Goal: Task Accomplishment & Management: Use online tool/utility

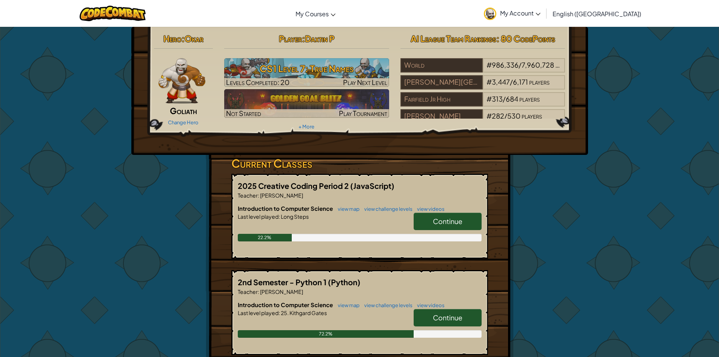
click at [454, 225] on span "Continue" at bounding box center [447, 221] width 29 height 9
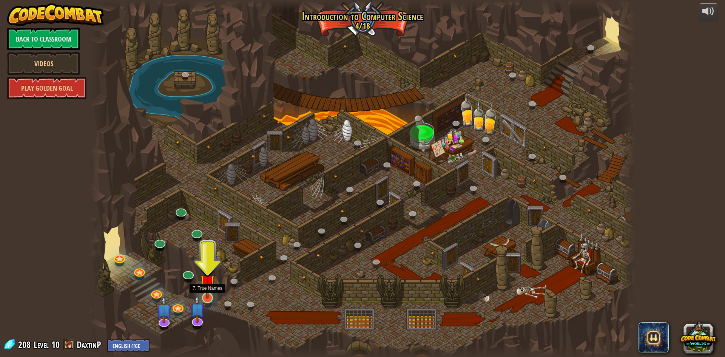
click at [207, 287] on img at bounding box center [207, 282] width 15 height 34
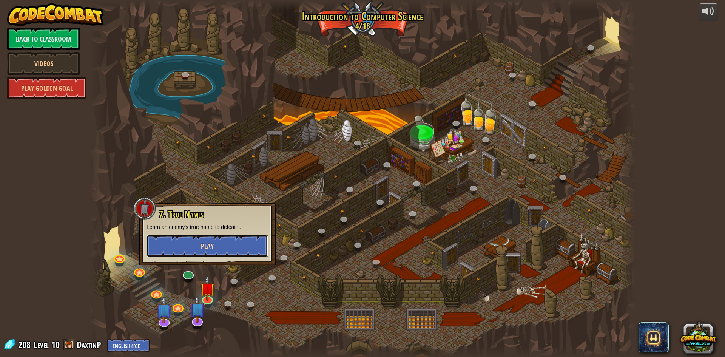
click at [195, 245] on button "Play" at bounding box center [207, 245] width 122 height 23
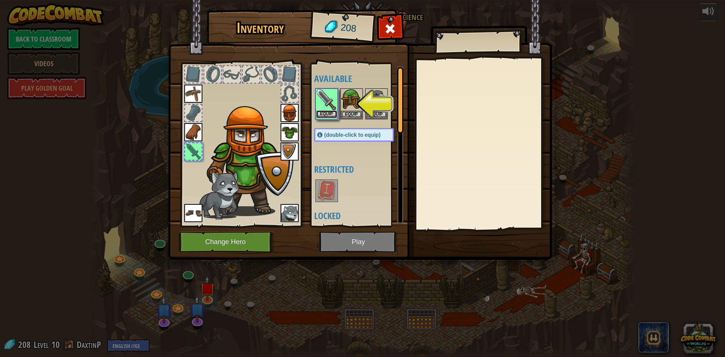
click at [317, 117] on button "Equip" at bounding box center [326, 114] width 21 height 8
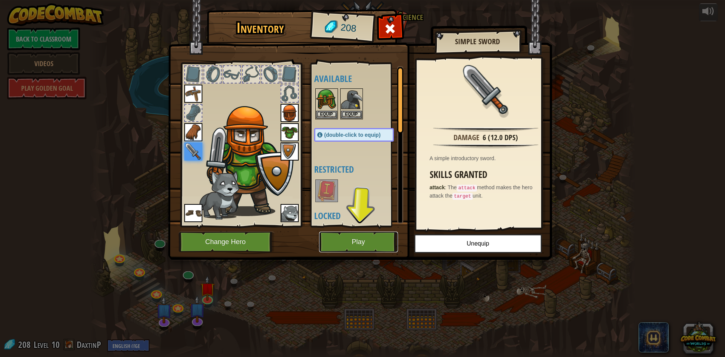
click at [372, 233] on button "Play" at bounding box center [358, 241] width 79 height 21
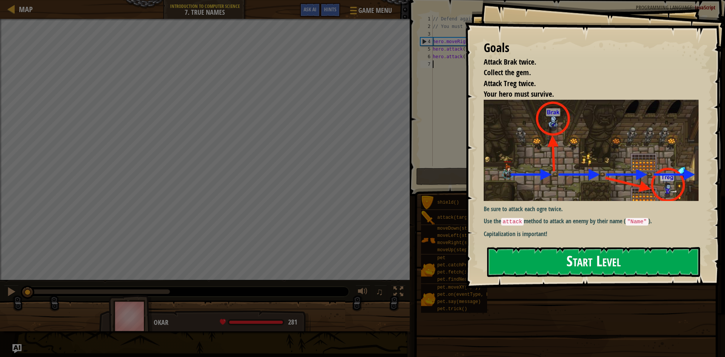
click at [584, 257] on button "Start Level" at bounding box center [593, 262] width 213 height 30
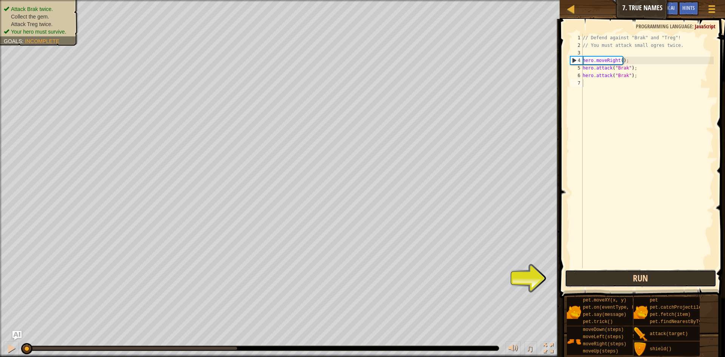
click at [635, 271] on button "Run" at bounding box center [640, 278] width 151 height 17
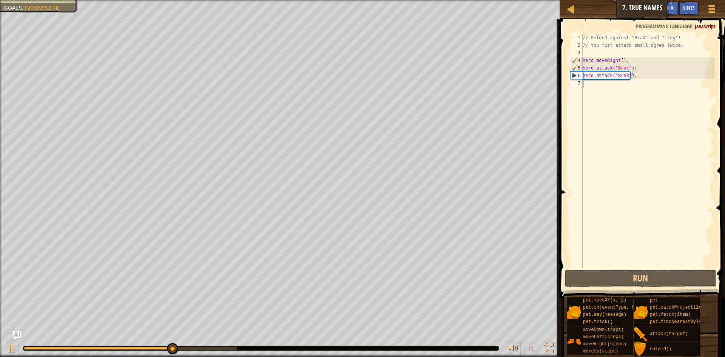
click at [632, 95] on div "// Defend against "Brak" and "Treg"! // You must attack small ogres twice. hero…" at bounding box center [647, 158] width 133 height 249
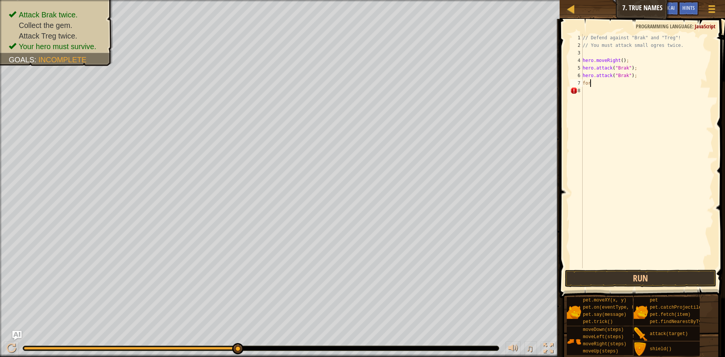
scroll to position [3, 0]
type textarea "f"
type textarea "he"
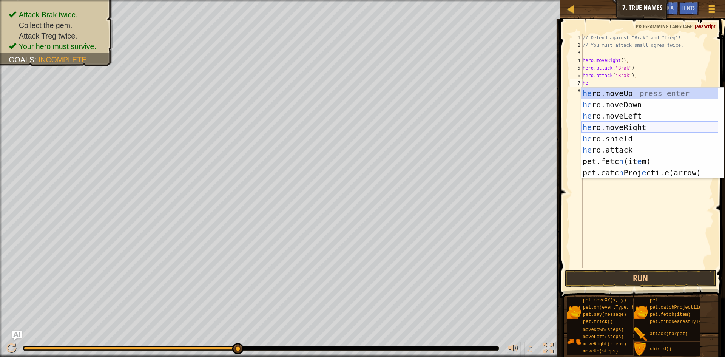
click at [636, 131] on div "he ro.moveUp press enter he ro.moveDown press enter he ro.moveLeft press enter …" at bounding box center [649, 144] width 137 height 113
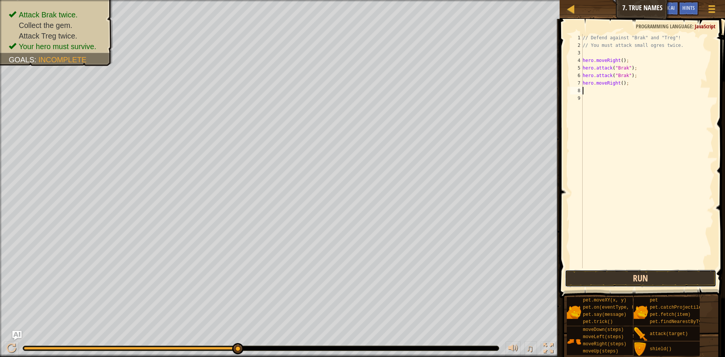
click at [615, 273] on button "Run" at bounding box center [640, 278] width 151 height 17
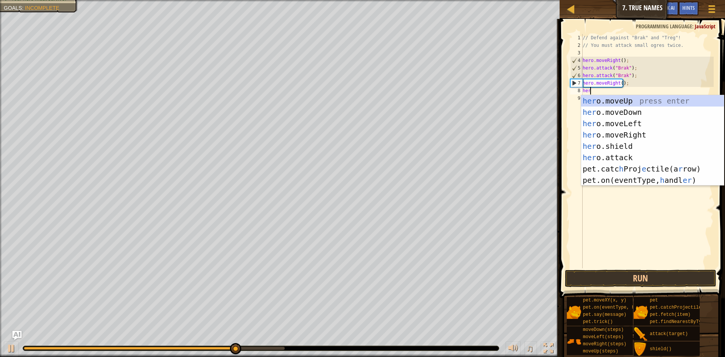
scroll to position [3, 0]
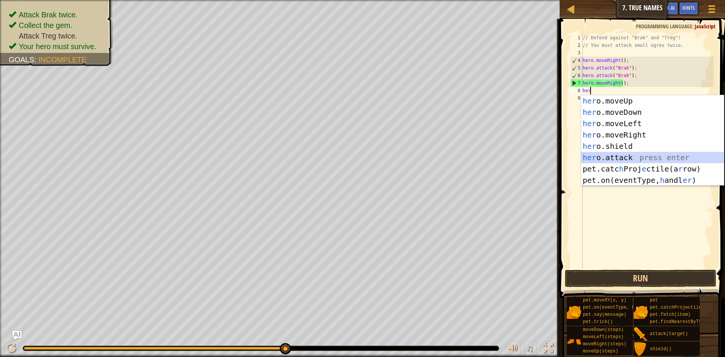
click at [632, 154] on div "her o.moveUp press enter her o.moveDown press enter her o.moveLeft press enter …" at bounding box center [652, 151] width 143 height 113
type textarea "hero.attack("Enemy Name");"
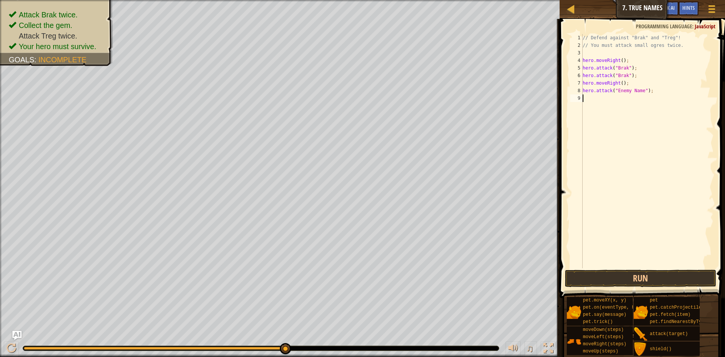
click at [615, 100] on div "// Defend against "Brak" and "Treg"! // You must attack small ogres twice. hero…" at bounding box center [647, 158] width 133 height 249
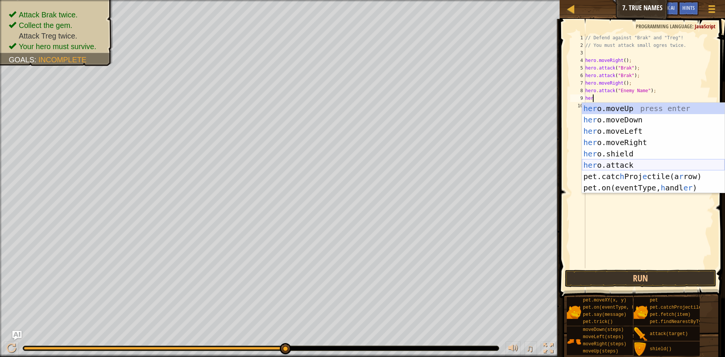
click at [637, 166] on div "her o.moveUp press enter her o.moveDown press enter her o.moveLeft press enter …" at bounding box center [653, 159] width 143 height 113
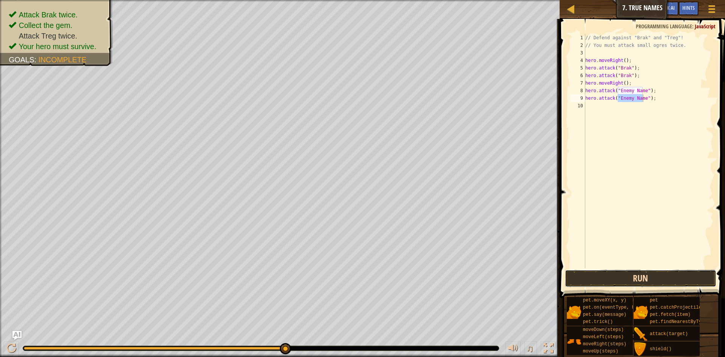
click at [637, 278] on button "Run" at bounding box center [640, 278] width 151 height 17
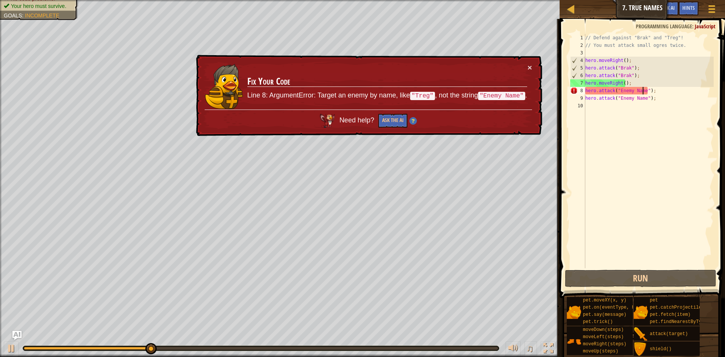
click at [643, 89] on div "// Defend against "Brak" and "Treg"! // You must attack small ogres twice. hero…" at bounding box center [649, 158] width 130 height 249
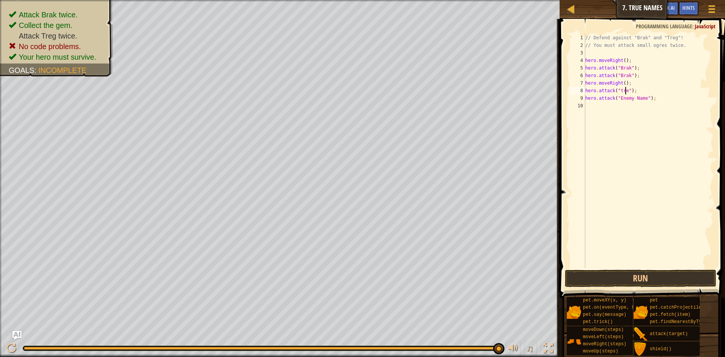
scroll to position [3, 4]
click at [642, 97] on div "// Defend against "Brak" and "Treg"! // You must attack small ogres twice. hero…" at bounding box center [649, 158] width 130 height 249
type textarea "hero.attack("treg");"
click at [596, 276] on button "Run" at bounding box center [640, 278] width 151 height 17
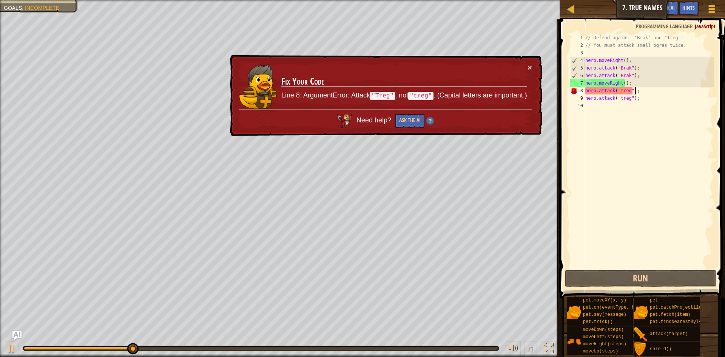
click at [649, 88] on div "// Defend against "Brak" and "Treg"! // You must attack small ogres twice. hero…" at bounding box center [649, 158] width 130 height 249
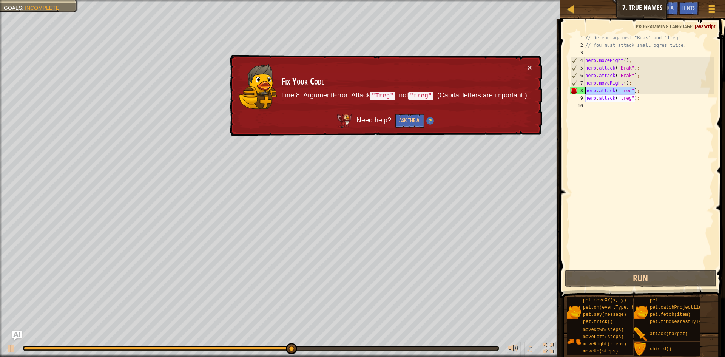
drag, startPoint x: 655, startPoint y: 94, endPoint x: 577, endPoint y: 88, distance: 78.3
click at [577, 88] on div "hero.attack("treg"); 1 2 3 4 5 6 7 8 9 10 // Defend against "Brak" and "Treg"! …" at bounding box center [641, 151] width 145 height 234
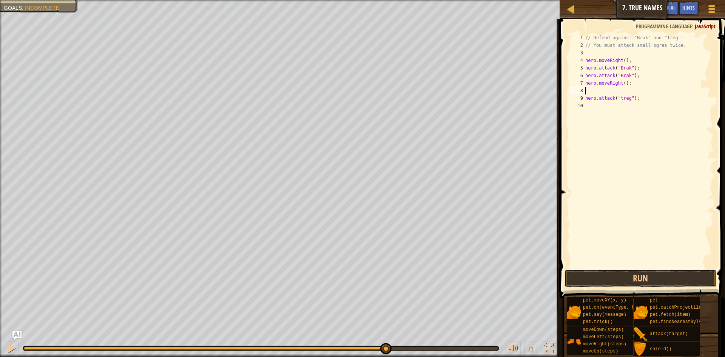
click at [653, 96] on div "// Defend against "Brak" and "Treg"! // You must attack small ogres twice. hero…" at bounding box center [649, 158] width 130 height 249
type textarea "hero.attack("treg");"
drag, startPoint x: 653, startPoint y: 96, endPoint x: 580, endPoint y: 99, distance: 72.5
click at [580, 99] on div "hero.attack("treg"); 1 2 3 4 5 6 7 8 9 10 // Defend against "Brak" and "Treg"! …" at bounding box center [641, 151] width 145 height 234
click at [592, 91] on div "// Defend against "Brak" and "Treg"! // You must attack small ogres twice. hero…" at bounding box center [649, 158] width 130 height 249
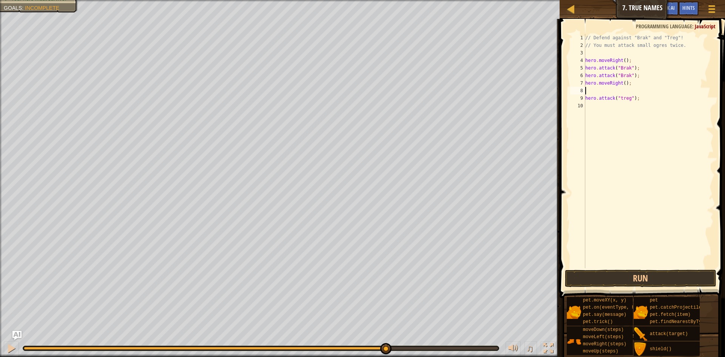
paste textarea "hero.attack("treg");"
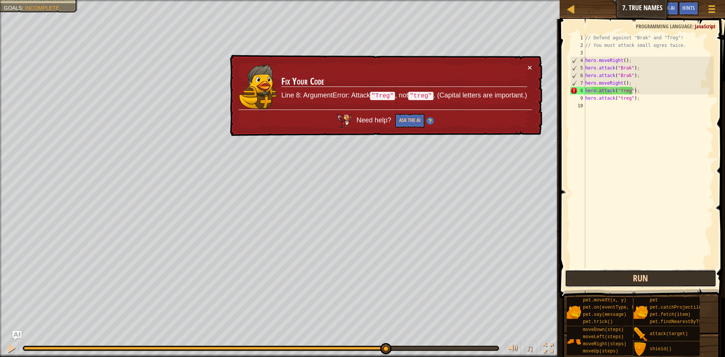
click at [649, 271] on button "Run" at bounding box center [640, 278] width 151 height 17
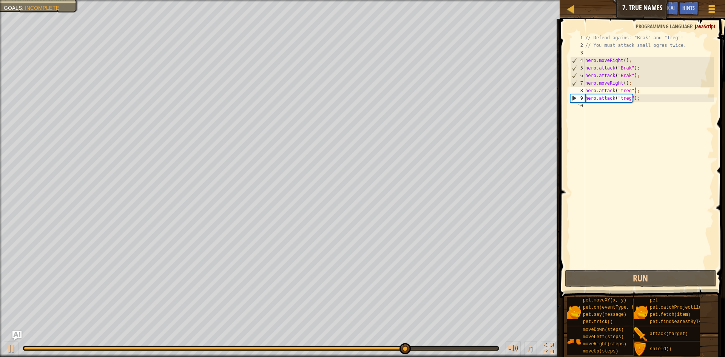
click at [564, 105] on span at bounding box center [642, 147] width 171 height 301
click at [635, 94] on div "// Defend against "Brak" and "Treg"! // You must attack small ogres twice. hero…" at bounding box center [649, 158] width 130 height 249
click at [636, 85] on div "// Defend against "Brak" and "Treg"! // You must attack small ogres twice. hero…" at bounding box center [649, 158] width 130 height 249
click at [645, 93] on div "// Defend against "Brak" and "Treg"! // You must attack small ogres twice. hero…" at bounding box center [649, 158] width 130 height 249
click at [647, 99] on div "// Defend against "Brak" and "Treg"! // You must attack small ogres twice. hero…" at bounding box center [649, 158] width 130 height 249
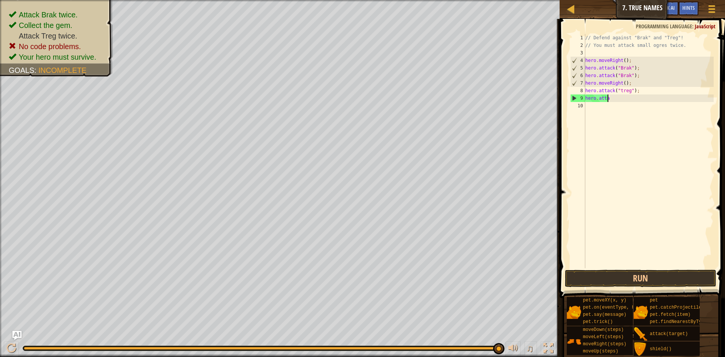
type textarea "h"
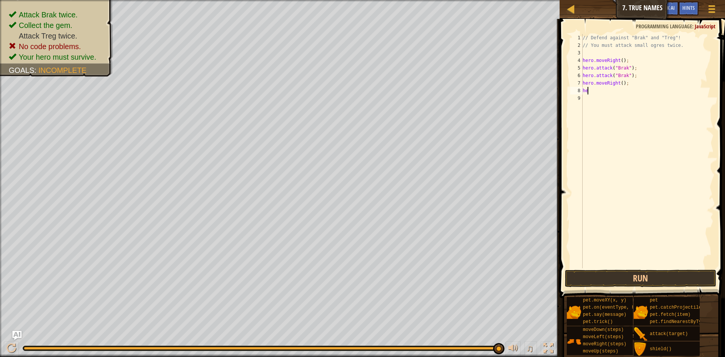
type textarea "h"
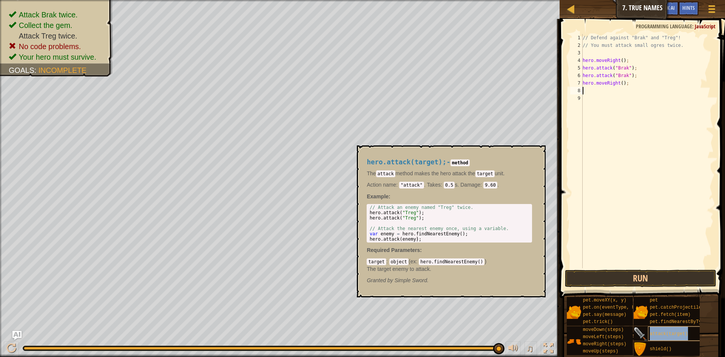
click at [666, 334] on span "attack(target)" at bounding box center [669, 333] width 38 height 5
click at [536, 150] on button "×" at bounding box center [537, 154] width 6 height 11
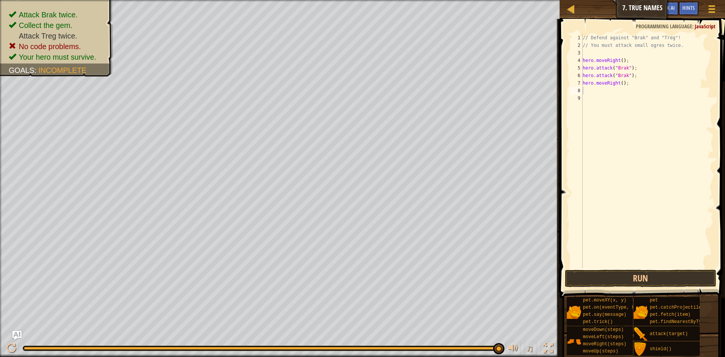
click at [600, 114] on div "// Defend against "Brak" and "Treg"! // You must attack small ogres twice. hero…" at bounding box center [647, 158] width 133 height 249
click at [601, 94] on div "// Defend against "Brak" and "Treg"! // You must attack small ogres twice. hero…" at bounding box center [647, 158] width 133 height 249
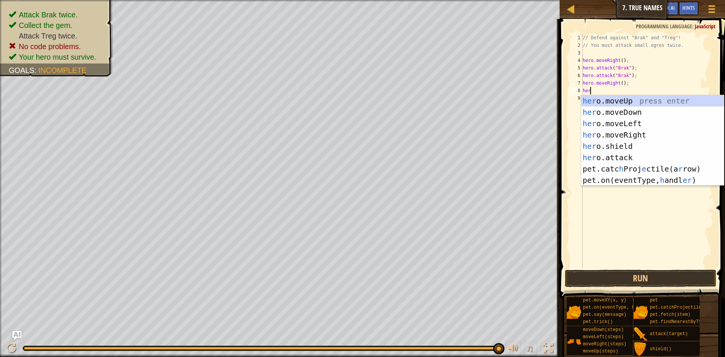
scroll to position [3, 0]
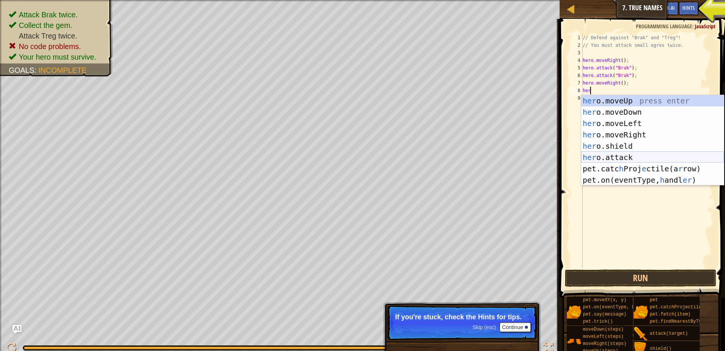
click at [606, 156] on div "her o.moveUp press enter her o.moveDown press enter her o.moveLeft press enter …" at bounding box center [652, 151] width 143 height 113
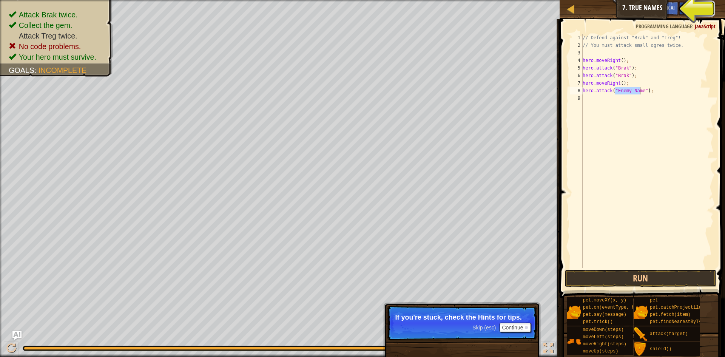
click at [689, 11] on div "Hints" at bounding box center [688, 9] width 20 height 14
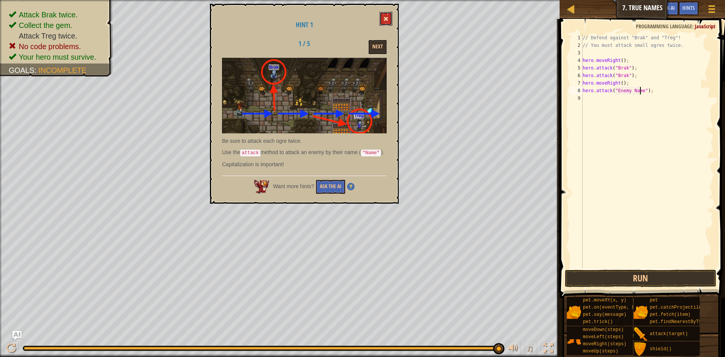
click at [382, 13] on button at bounding box center [385, 19] width 13 height 14
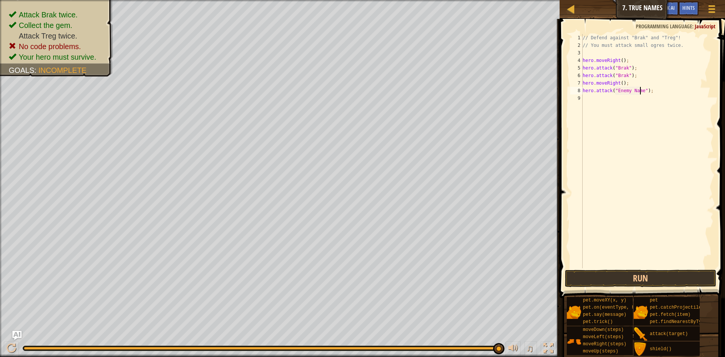
click at [641, 89] on div "// Defend against "Brak" and "Treg"! // You must attack small ogres twice. hero…" at bounding box center [647, 158] width 133 height 249
type textarea "hero.attack("Treg");"
click at [643, 91] on div "// Defend against "Brak" and "Treg"! // You must attack small ogres twice. hero…" at bounding box center [647, 158] width 133 height 249
drag, startPoint x: 643, startPoint y: 91, endPoint x: 585, endPoint y: 91, distance: 57.8
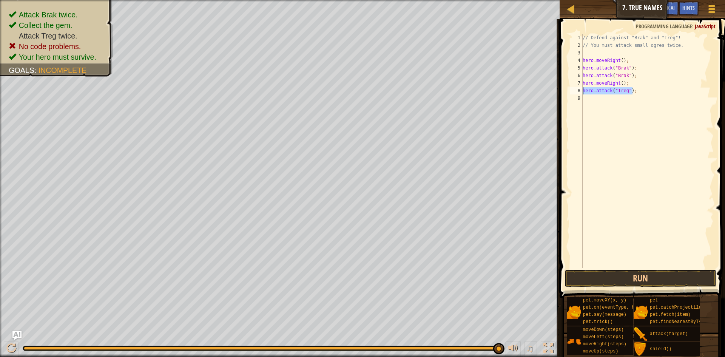
click at [585, 91] on div "// Defend against "Brak" and "Treg"! // You must attack small ogres twice. hero…" at bounding box center [647, 158] width 133 height 249
click at [590, 102] on div "// Defend against "Brak" and "Treg"! // You must attack small ogres twice. hero…" at bounding box center [647, 158] width 133 height 249
paste textarea "hero.attack("Treg");"
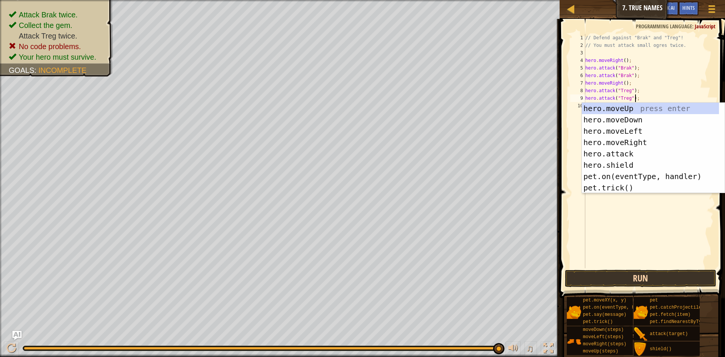
type textarea "hero.attack("Treg");"
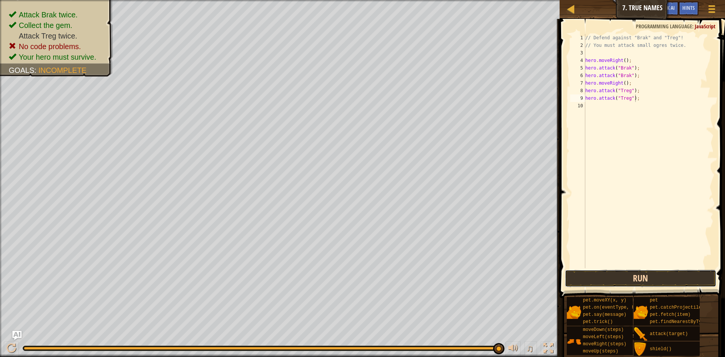
click at [626, 280] on button "Run" at bounding box center [640, 278] width 151 height 17
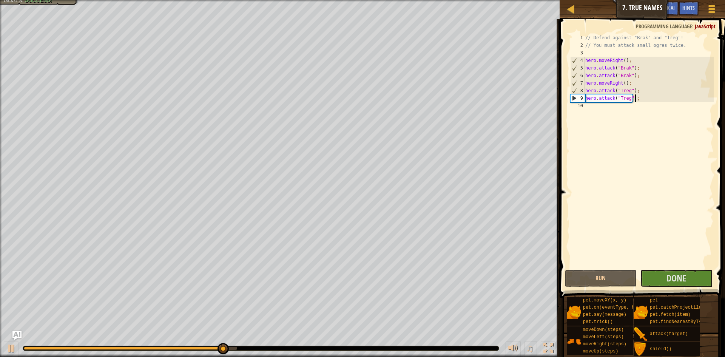
click at [603, 107] on div "// Defend against "Brak" and "Treg"! // You must attack small ogres twice. hero…" at bounding box center [649, 158] width 130 height 249
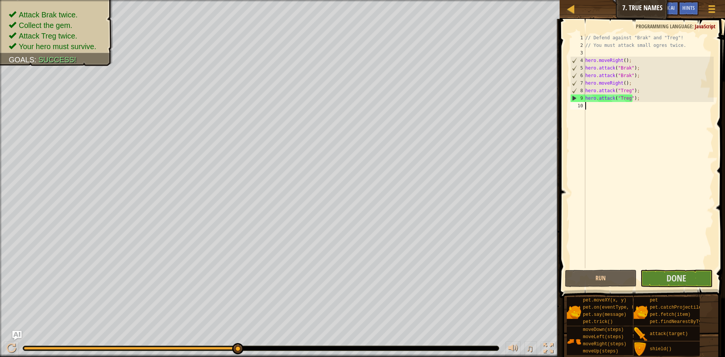
type textarea "f"
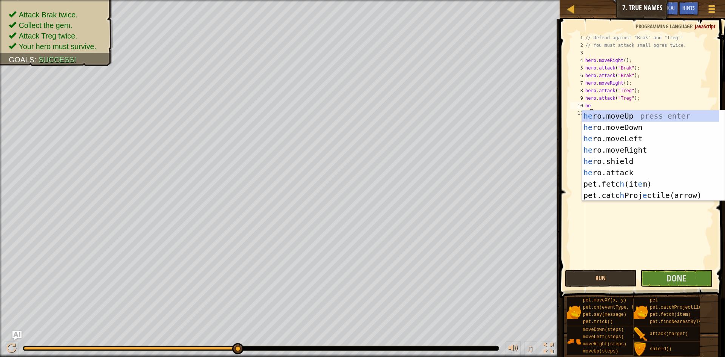
scroll to position [3, 0]
type textarea "her"
click at [699, 273] on button "Done" at bounding box center [676, 278] width 72 height 17
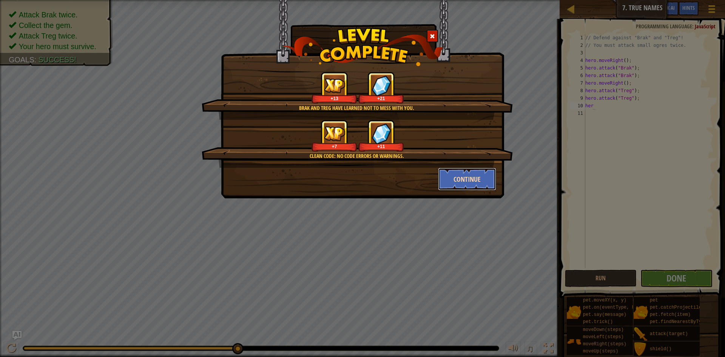
click at [462, 179] on button "Continue" at bounding box center [467, 179] width 59 height 23
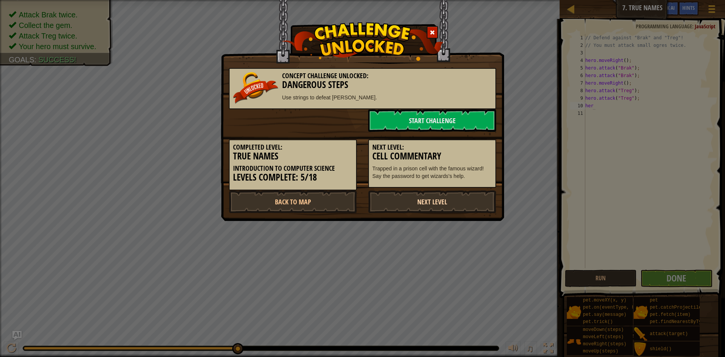
click at [472, 204] on link "Next Level" at bounding box center [432, 201] width 128 height 23
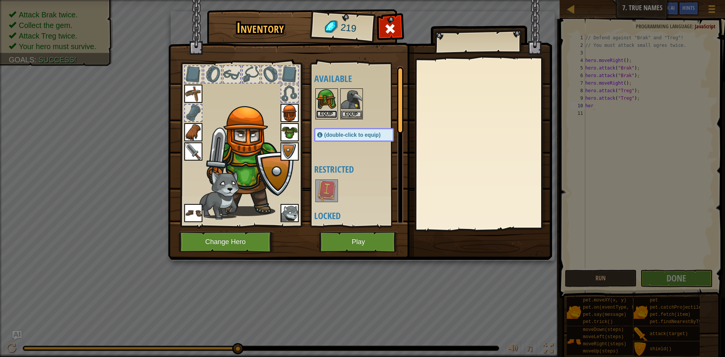
click at [327, 111] on button "Equip" at bounding box center [326, 114] width 21 height 8
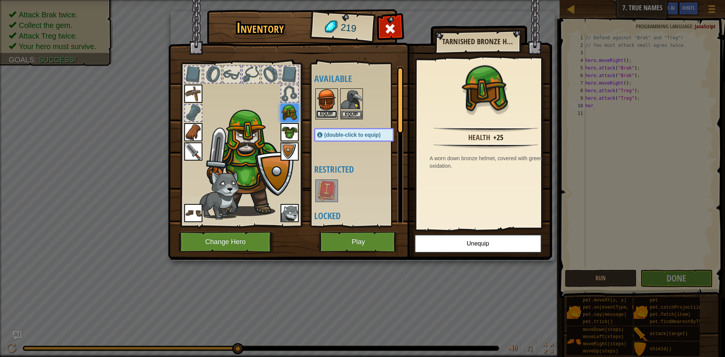
click at [320, 113] on button "Equip" at bounding box center [326, 114] width 21 height 8
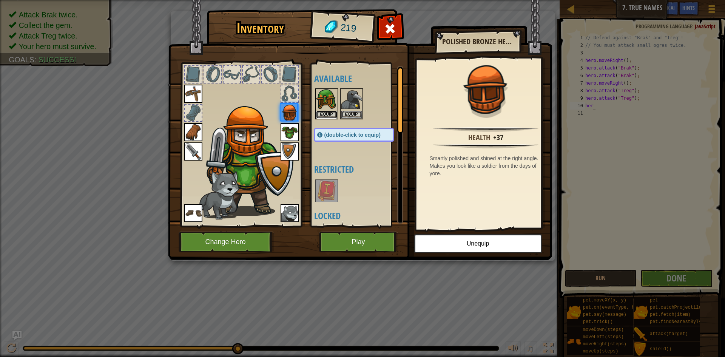
click at [320, 113] on button "Equip" at bounding box center [326, 115] width 21 height 8
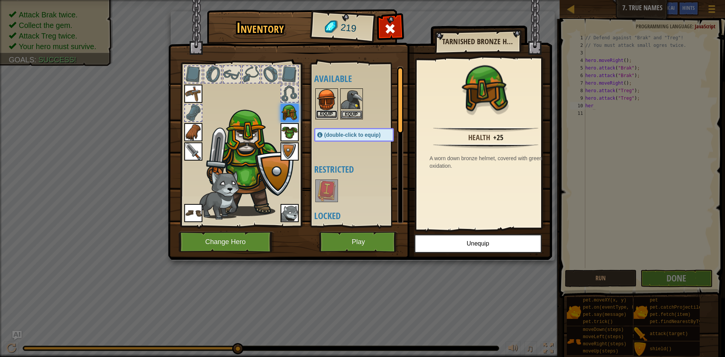
click at [320, 113] on button "Equip" at bounding box center [326, 114] width 21 height 8
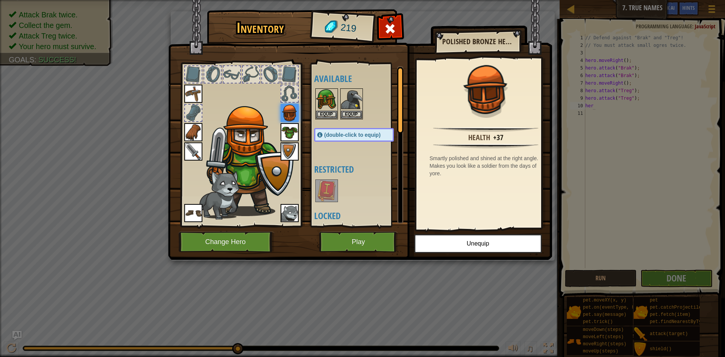
click at [194, 129] on img at bounding box center [193, 132] width 18 height 18
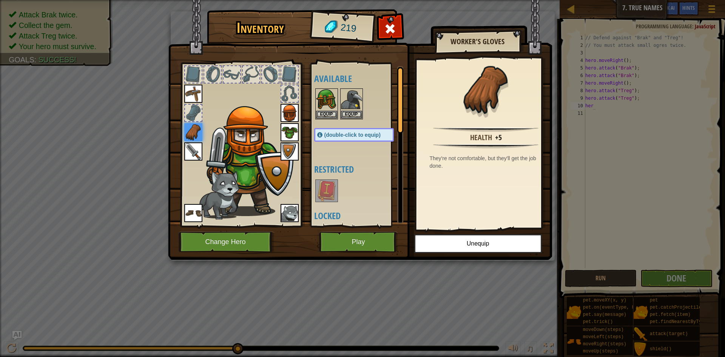
click at [193, 114] on div at bounding box center [193, 113] width 17 height 17
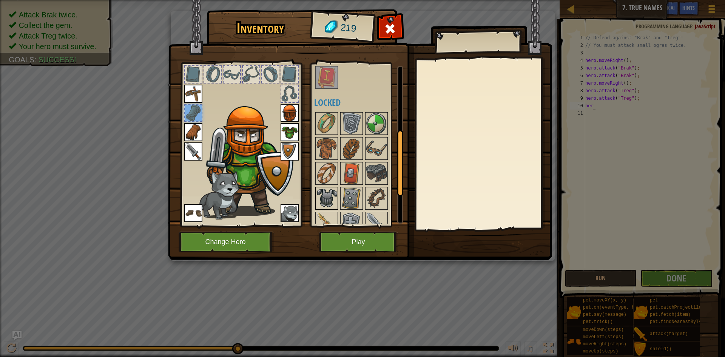
scroll to position [151, 0]
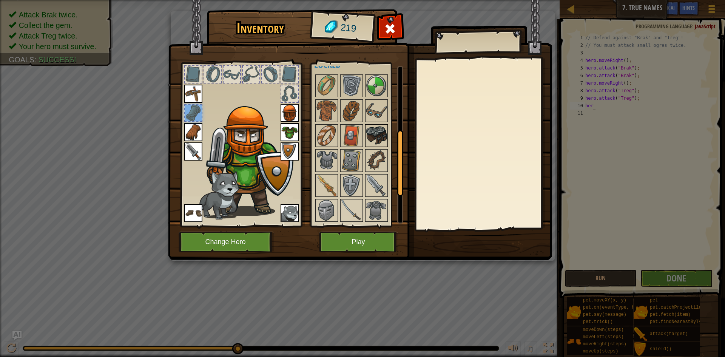
click at [368, 124] on div at bounding box center [376, 135] width 23 height 23
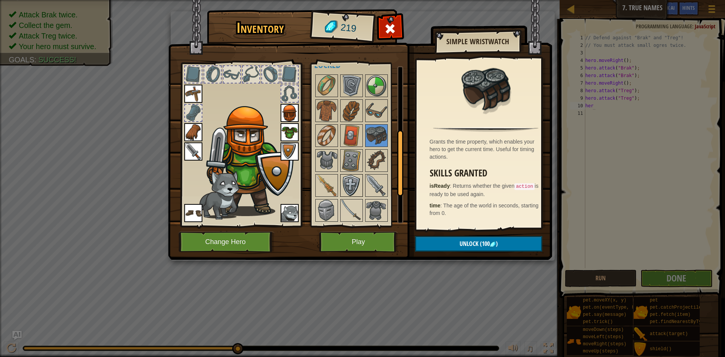
scroll to position [225, 0]
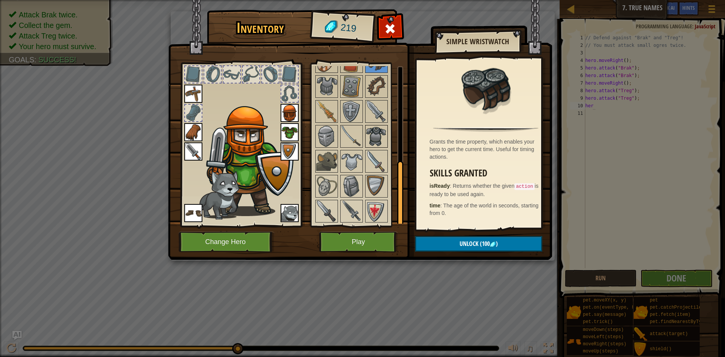
click at [382, 130] on img at bounding box center [376, 136] width 21 height 21
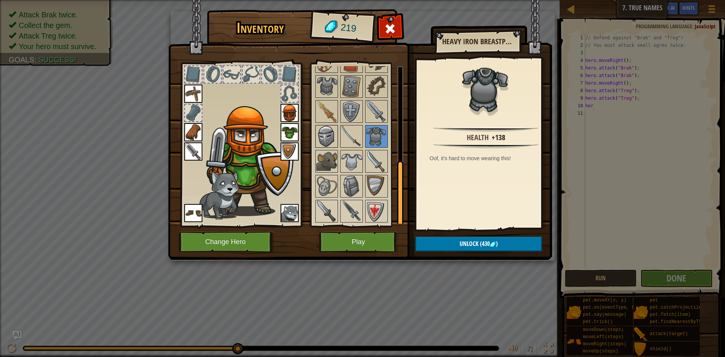
click at [329, 129] on img at bounding box center [326, 136] width 21 height 21
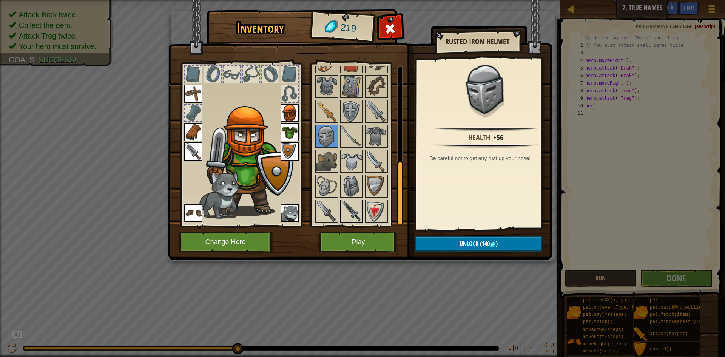
click at [350, 202] on img at bounding box center [351, 210] width 21 height 21
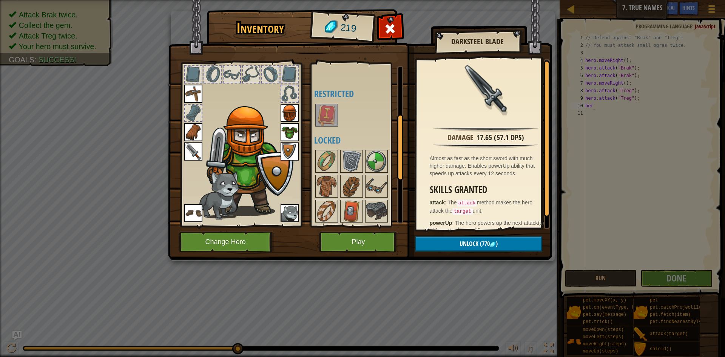
scroll to position [113, 0]
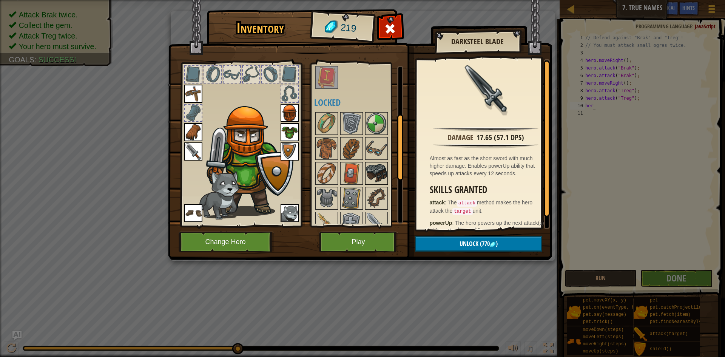
click at [376, 169] on img at bounding box center [376, 173] width 21 height 21
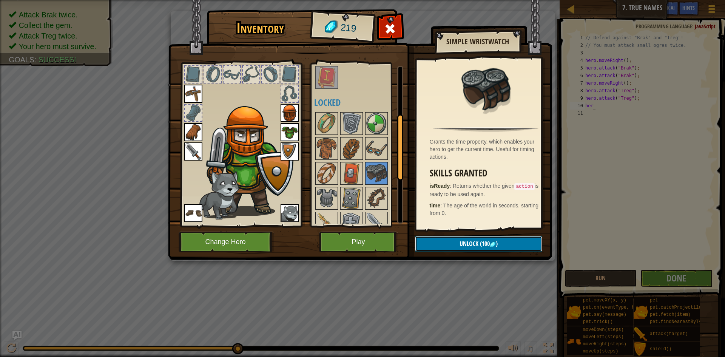
click at [471, 239] on button "Unlock (100 )" at bounding box center [478, 243] width 127 height 15
click at [480, 234] on img at bounding box center [360, 123] width 384 height 274
click at [473, 244] on button "Unlock" at bounding box center [478, 243] width 127 height 15
click at [475, 243] on button "Confirm" at bounding box center [478, 243] width 127 height 15
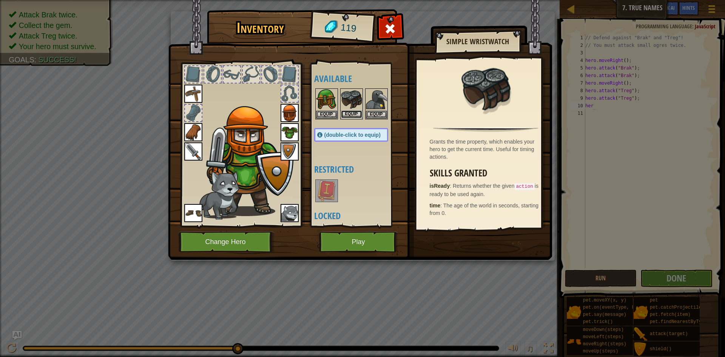
click at [354, 115] on button "Equip" at bounding box center [351, 114] width 21 height 8
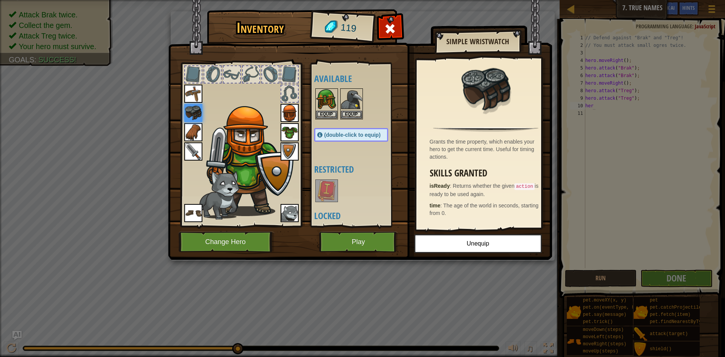
scroll to position [151, 0]
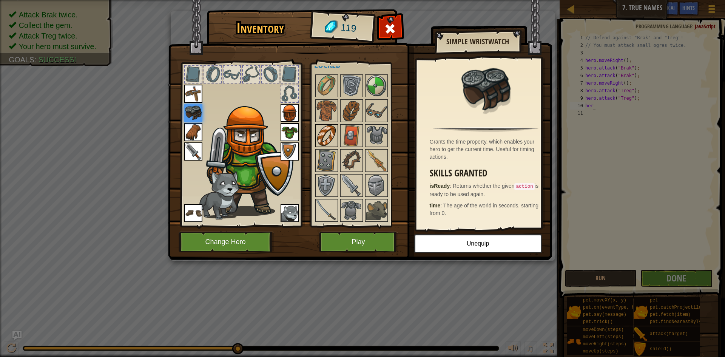
click at [322, 144] on img at bounding box center [326, 135] width 21 height 21
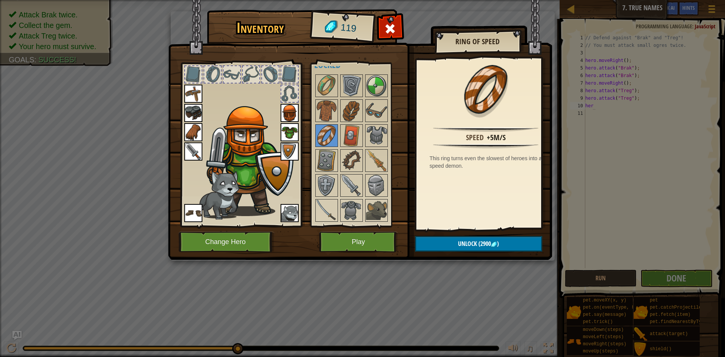
click at [364, 146] on div "Available Equip Equip Equip Equip Equip Equip Equip Equip Equip Equip Equip (do…" at bounding box center [358, 144] width 89 height 157
click at [364, 146] on div at bounding box center [358, 185] width 89 height 224
click at [349, 173] on div at bounding box center [358, 185] width 89 height 224
click at [348, 164] on img at bounding box center [351, 160] width 21 height 21
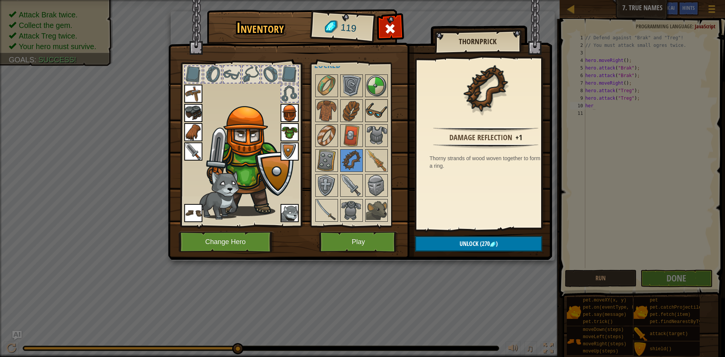
click at [379, 118] on img at bounding box center [376, 110] width 21 height 21
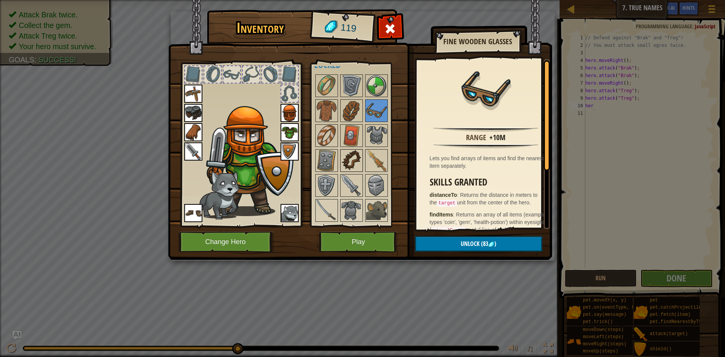
click at [341, 160] on img at bounding box center [351, 160] width 21 height 21
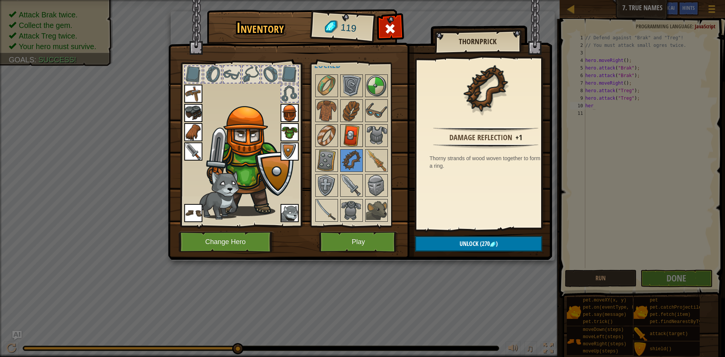
click at [350, 128] on img at bounding box center [351, 135] width 21 height 21
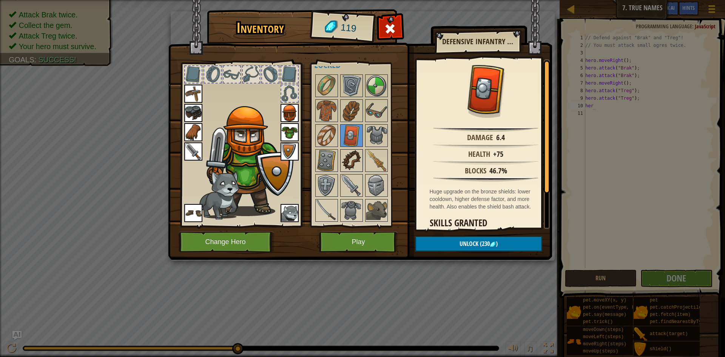
click at [352, 151] on img at bounding box center [351, 160] width 21 height 21
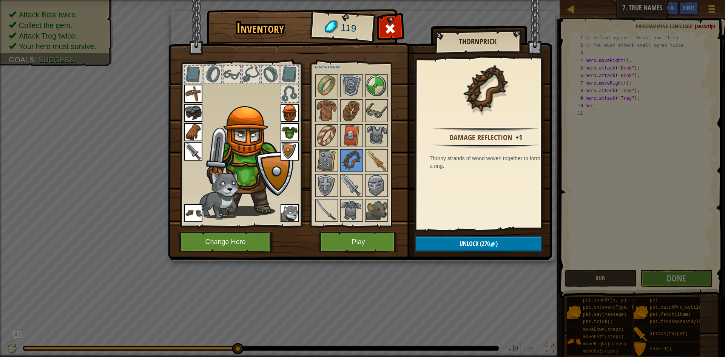
click at [362, 197] on div at bounding box center [358, 185] width 89 height 224
click at [352, 206] on img at bounding box center [351, 210] width 21 height 21
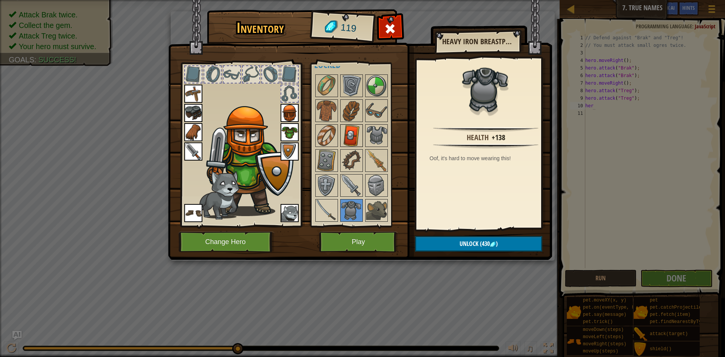
click at [351, 136] on img at bounding box center [351, 135] width 21 height 21
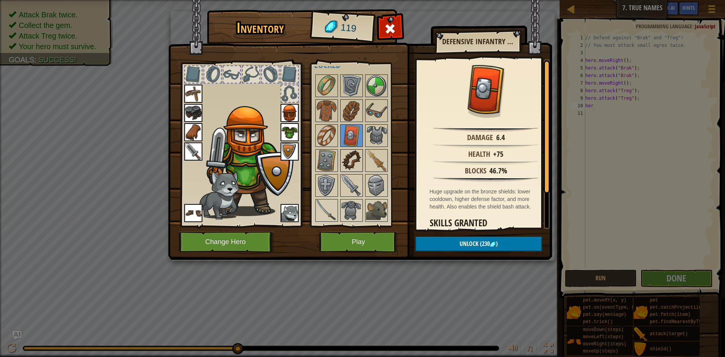
click at [346, 155] on img at bounding box center [351, 160] width 21 height 21
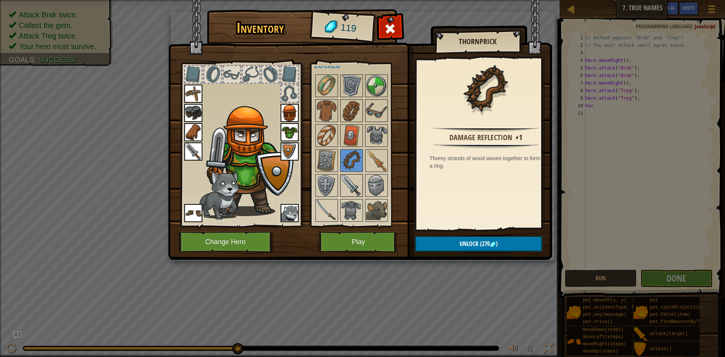
click at [346, 194] on img at bounding box center [351, 185] width 21 height 21
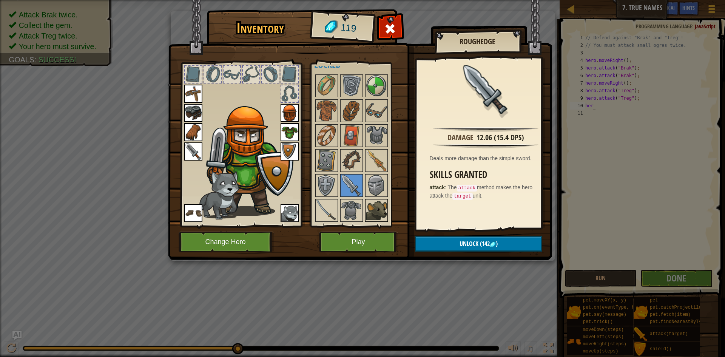
click at [382, 215] on img at bounding box center [376, 210] width 21 height 21
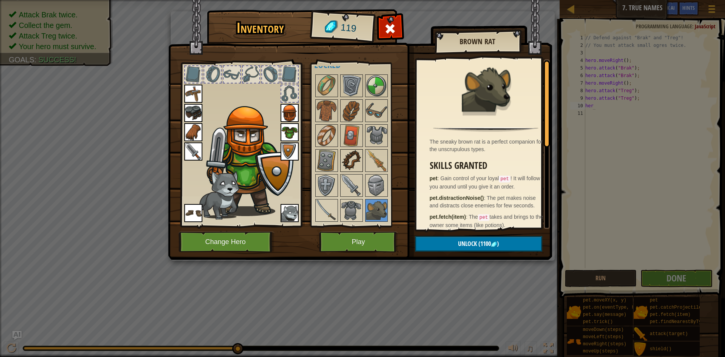
click at [354, 156] on img at bounding box center [351, 160] width 21 height 21
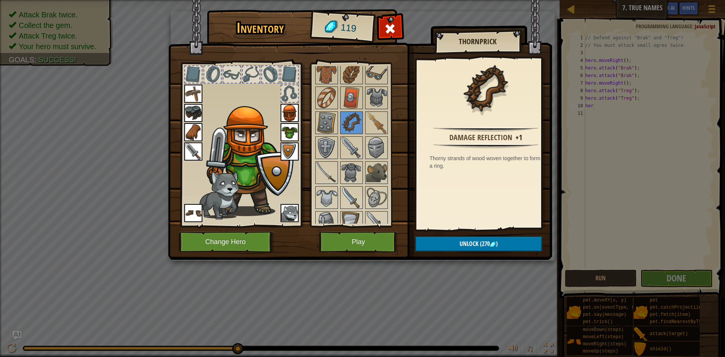
scroll to position [225, 0]
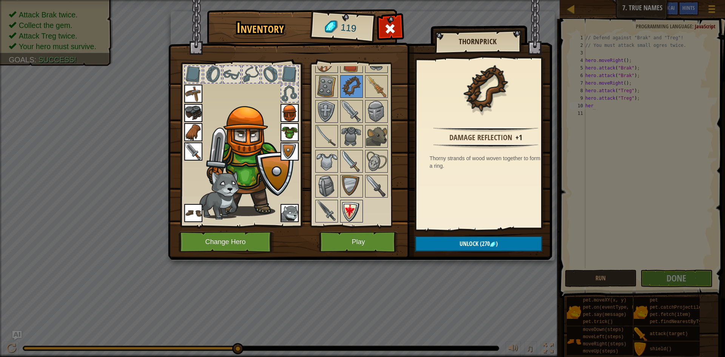
click at [358, 209] on img at bounding box center [351, 210] width 21 height 21
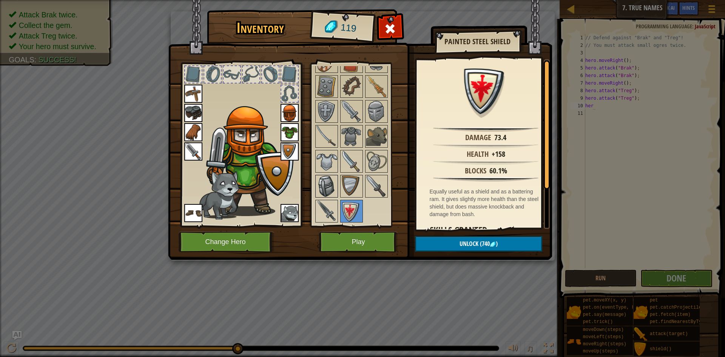
click at [325, 186] on img at bounding box center [326, 186] width 21 height 21
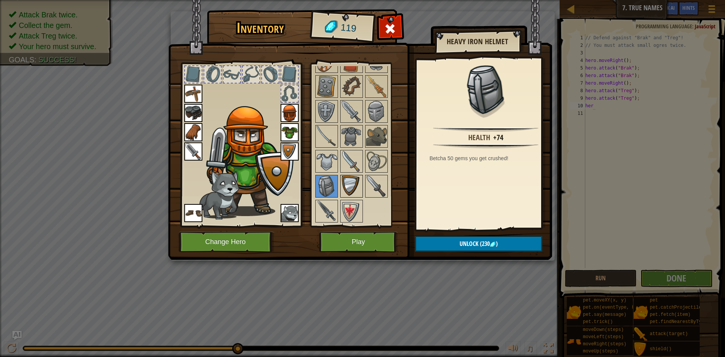
click at [351, 185] on img at bounding box center [351, 186] width 21 height 21
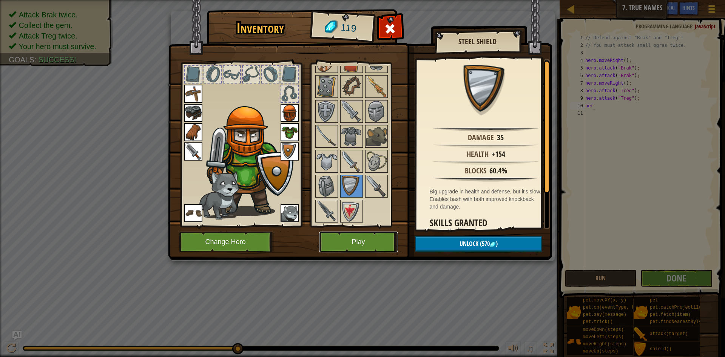
click at [348, 237] on button "Play" at bounding box center [358, 241] width 79 height 21
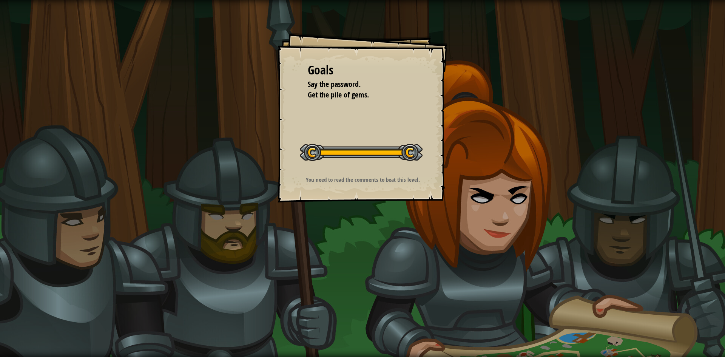
click at [404, 192] on div "Goals Say the password. Get the pile of gems. Start Level Error loading from se…" at bounding box center [362, 117] width 170 height 170
click at [404, 161] on div at bounding box center [361, 152] width 123 height 17
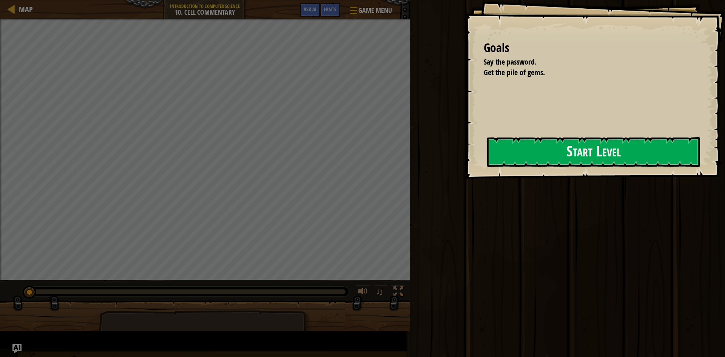
click at [487, 191] on div at bounding box center [593, 182] width 213 height 17
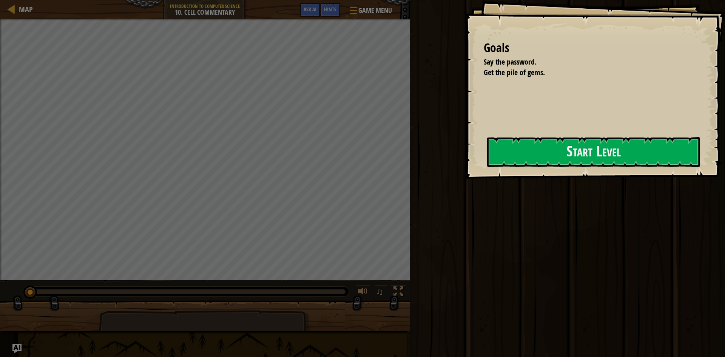
click at [487, 191] on div at bounding box center [593, 182] width 213 height 17
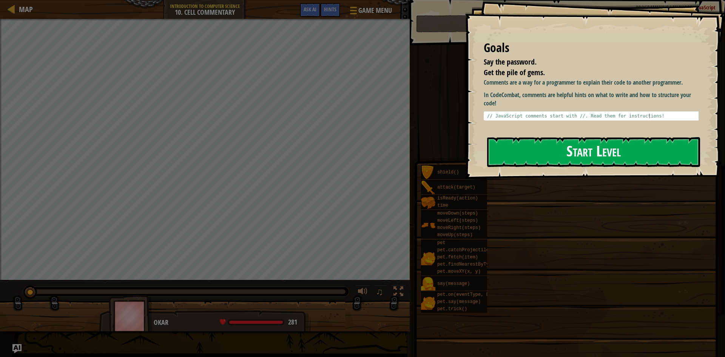
click at [524, 160] on button "Start Level" at bounding box center [593, 152] width 213 height 30
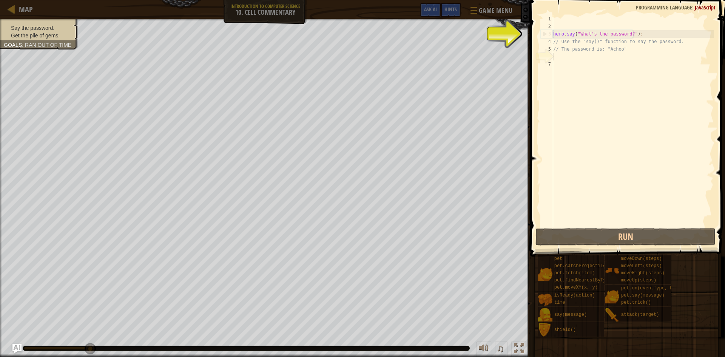
click at [626, 51] on div "hero . say ( "What's the password?" ) ; // Use the "say()" function to say the …" at bounding box center [633, 128] width 162 height 227
type textarea "// The password is: "Achoo""
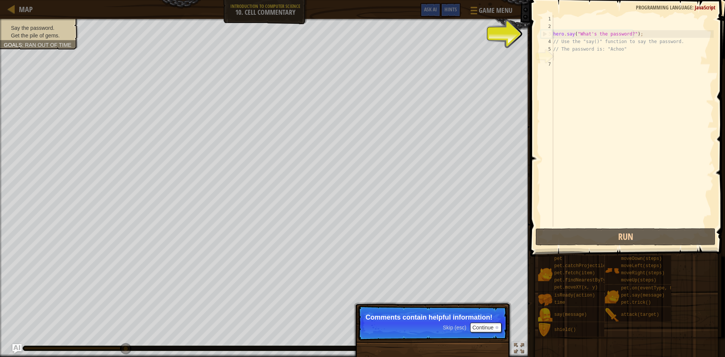
click at [563, 56] on div "hero . say ( "What's the password?" ) ; // Use the "say()" function to say the …" at bounding box center [633, 128] width 162 height 227
click at [492, 329] on button "Continue" at bounding box center [485, 327] width 31 height 10
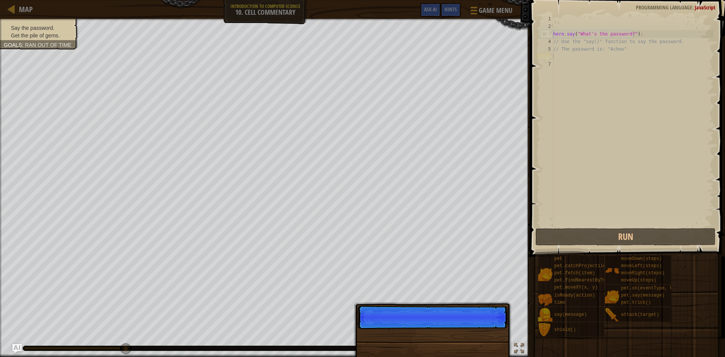
scroll to position [3, 0]
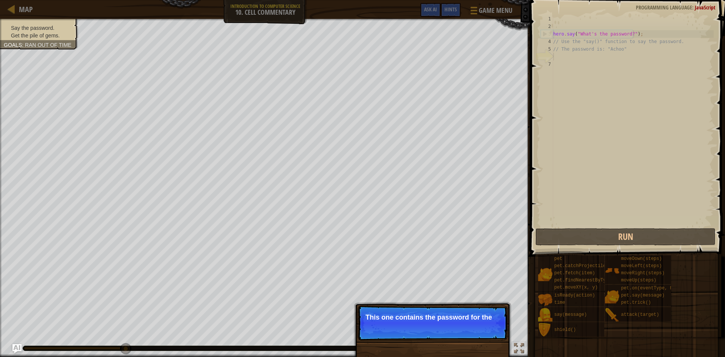
click at [453, 313] on p "This one contains the password for the" at bounding box center [432, 317] width 134 height 8
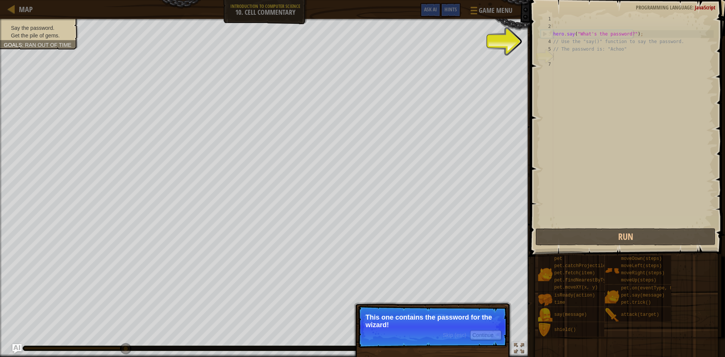
drag, startPoint x: 481, startPoint y: 331, endPoint x: 484, endPoint y: 325, distance: 6.9
click at [484, 325] on p "This one contains the password for the wizard!" at bounding box center [432, 320] width 134 height 15
click at [486, 336] on button "Continue" at bounding box center [485, 335] width 31 height 10
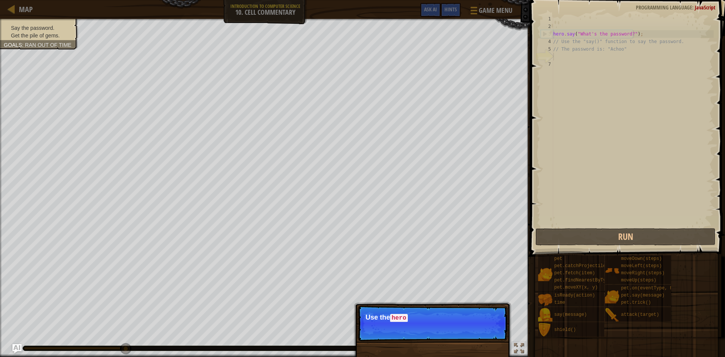
click at [486, 336] on p "Skip (esc) Continue Use the hero" at bounding box center [433, 322] width 150 height 35
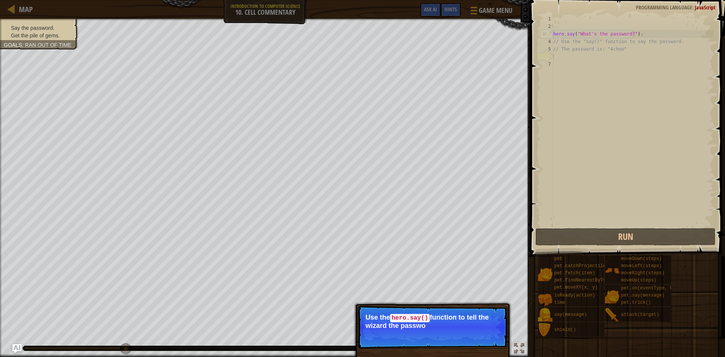
click at [486, 336] on p "Skip (esc) Continue Use the hero.say() function to tell the wizard the passwo" at bounding box center [433, 326] width 150 height 43
click at [486, 336] on p "Skip (esc) Continue Use the hero.say() function to tell the wizard the password…" at bounding box center [433, 326] width 150 height 43
click at [486, 336] on button "Continue" at bounding box center [485, 336] width 31 height 10
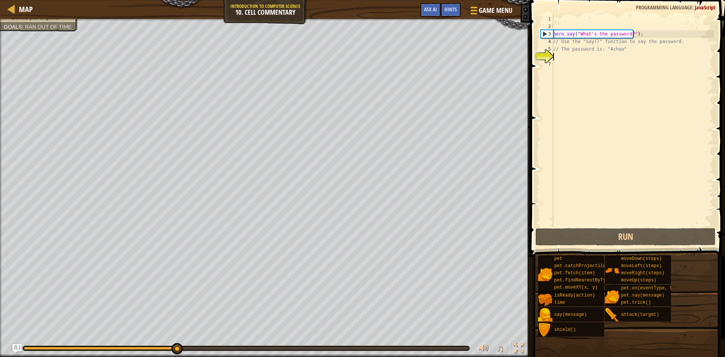
click at [603, 57] on div "hero . say ( "What's the password?" ) ; // Use the "say()" function to say the …" at bounding box center [633, 128] width 162 height 227
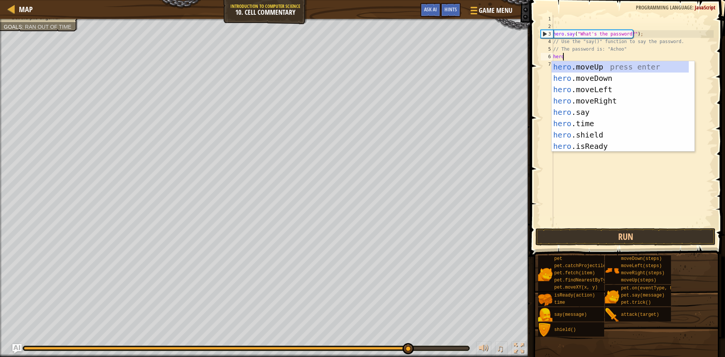
scroll to position [3, 1]
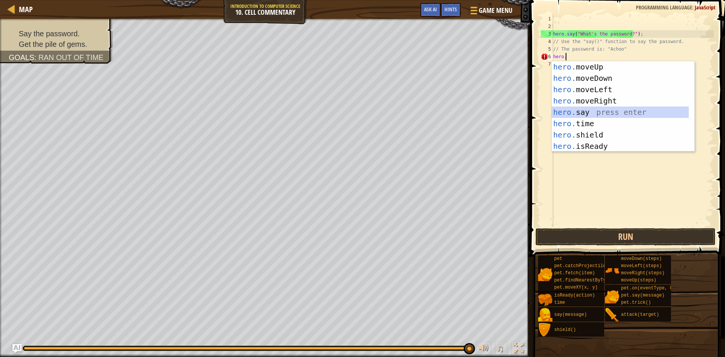
click at [598, 112] on div "hero. moveUp press enter hero. moveDown press enter hero. moveLeft press enter …" at bounding box center [620, 117] width 137 height 113
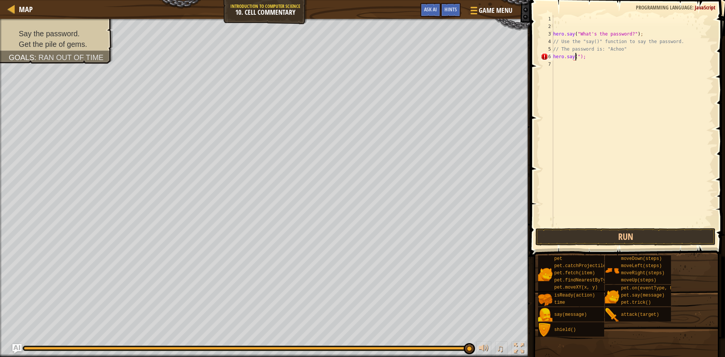
scroll to position [3, 2]
type textarea "hero.say("achoo");"
click at [611, 237] on button "Run" at bounding box center [625, 236] width 180 height 17
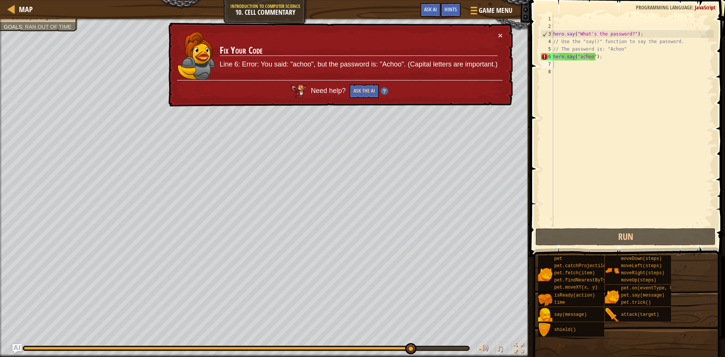
click at [508, 35] on div "× Fix Your Code Line 6: Error: You said: "achoo", but the password is: "Achoo".…" at bounding box center [340, 65] width 346 height 84
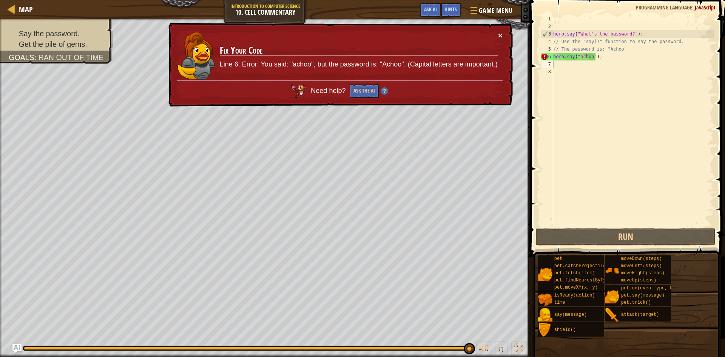
click at [499, 32] on button "×" at bounding box center [500, 35] width 5 height 8
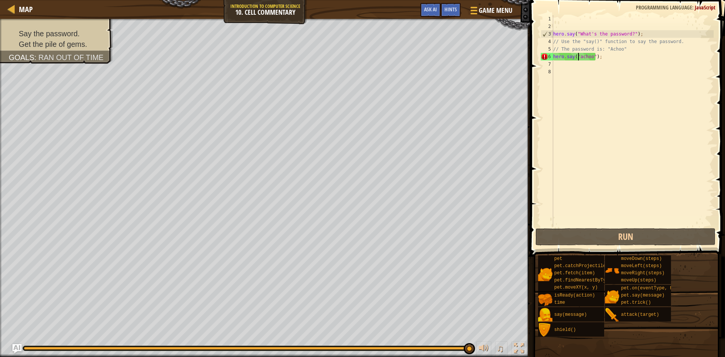
click at [579, 57] on div "hero . say ( "What's the password?" ) ; // Use the "say()" function to say the …" at bounding box center [633, 128] width 162 height 227
click at [581, 57] on div "hero . say ( "What's the password?" ) ; // Use the "say()" function to say the …" at bounding box center [633, 128] width 162 height 227
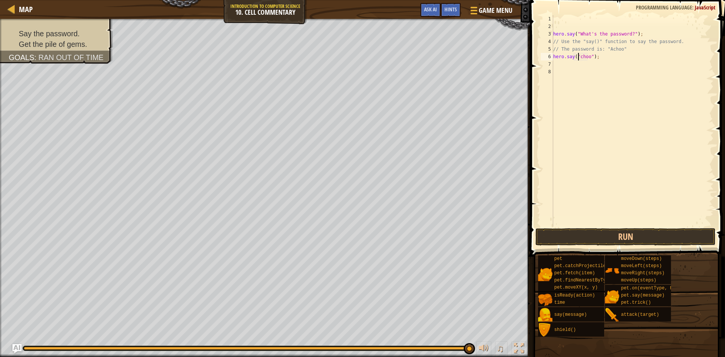
scroll to position [3, 3]
type textarea "hero.say("Achoo");"
click at [679, 239] on button "Run" at bounding box center [625, 236] width 180 height 17
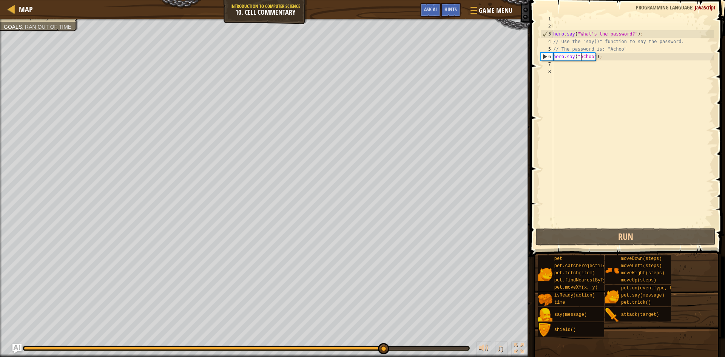
click at [592, 74] on div "hero . say ( "What's the password?" ) ; // Use the "say()" function to say the …" at bounding box center [633, 128] width 162 height 227
click at [586, 67] on div "hero . say ( "What's the password?" ) ; // Use the "say()" function to say the …" at bounding box center [633, 128] width 162 height 227
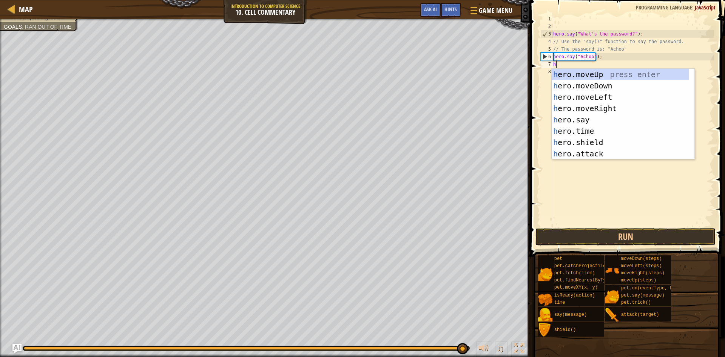
type textarea "her"
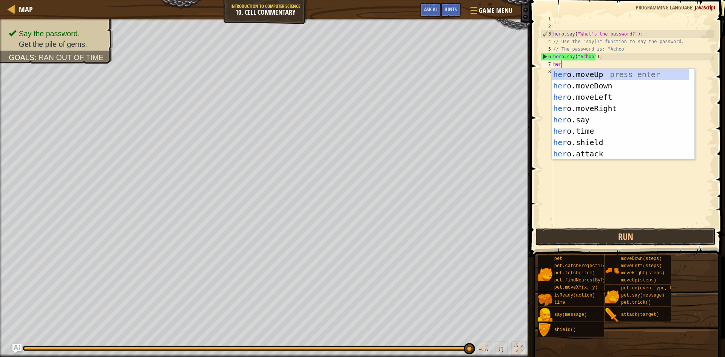
scroll to position [3, 0]
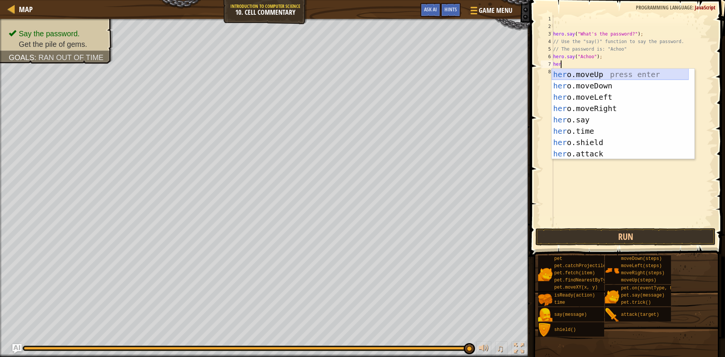
click at [612, 73] on div "her o.moveUp press enter her o.moveDown press enter her o.moveLeft press enter …" at bounding box center [620, 125] width 137 height 113
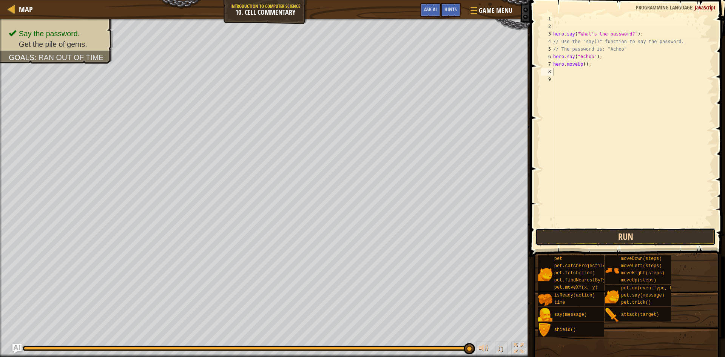
click at [604, 234] on button "Run" at bounding box center [625, 236] width 180 height 17
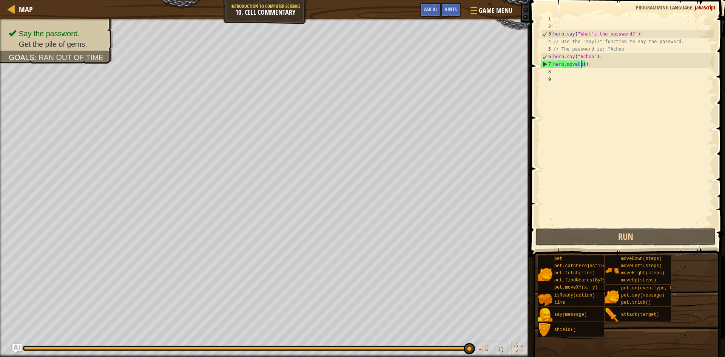
click at [581, 62] on div "hero . say ( "What's the password?" ) ; // Use the "say()" function to say the …" at bounding box center [633, 128] width 162 height 227
click at [584, 65] on div "hero . say ( "What's the password?" ) ; // Use the "say()" function to say the …" at bounding box center [633, 128] width 162 height 227
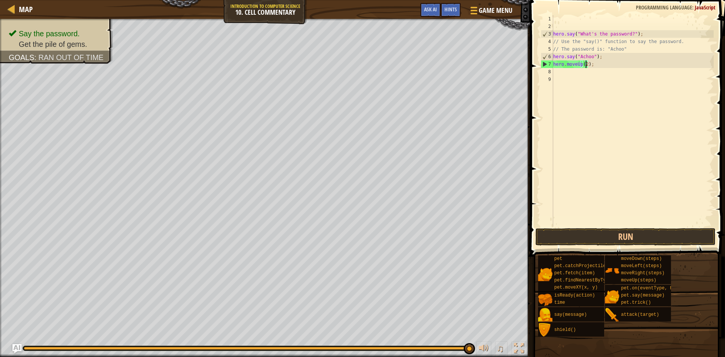
scroll to position [3, 3]
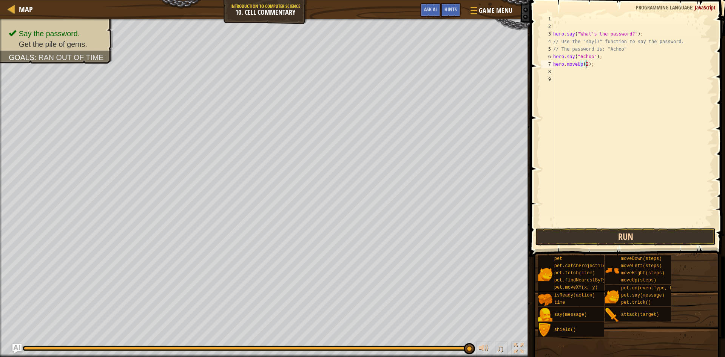
type textarea "hero.moveUp(2);"
click at [676, 239] on button "Run" at bounding box center [625, 236] width 180 height 17
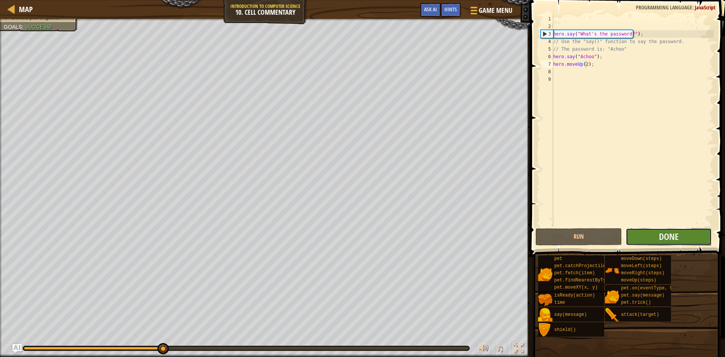
click at [680, 230] on button "Done" at bounding box center [669, 236] width 86 height 17
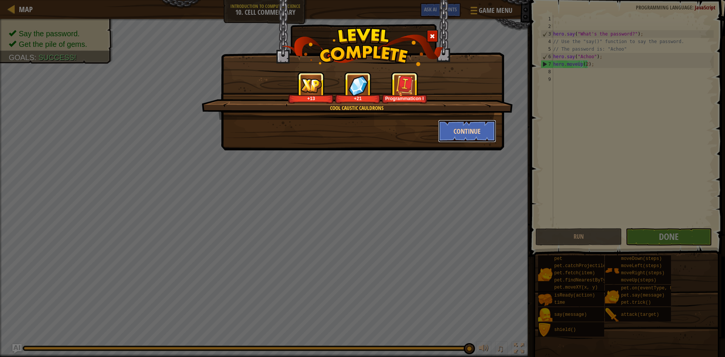
click at [471, 127] on button "Continue" at bounding box center [467, 131] width 59 height 23
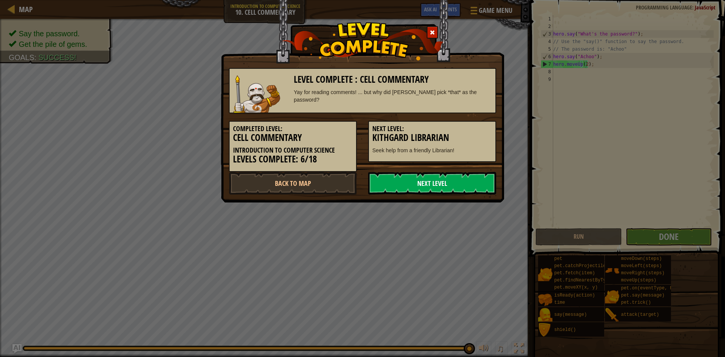
click at [428, 188] on link "Next Level" at bounding box center [432, 183] width 128 height 23
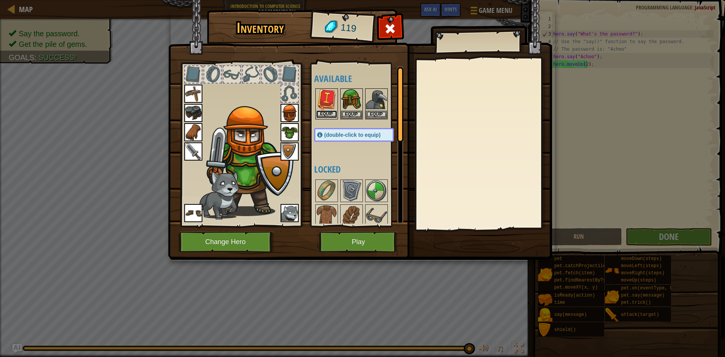
click at [333, 114] on button "Equip" at bounding box center [326, 114] width 21 height 8
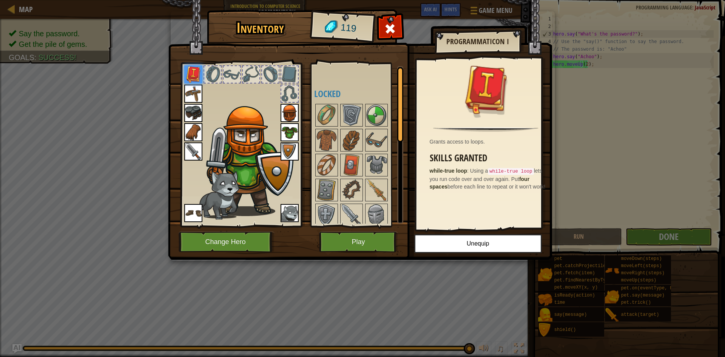
scroll to position [0, 0]
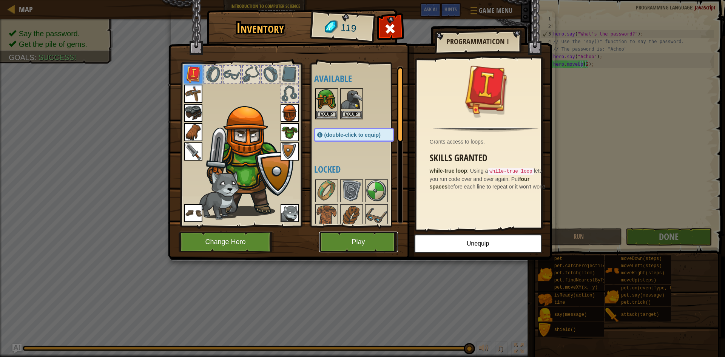
click at [340, 235] on button "Play" at bounding box center [358, 241] width 79 height 21
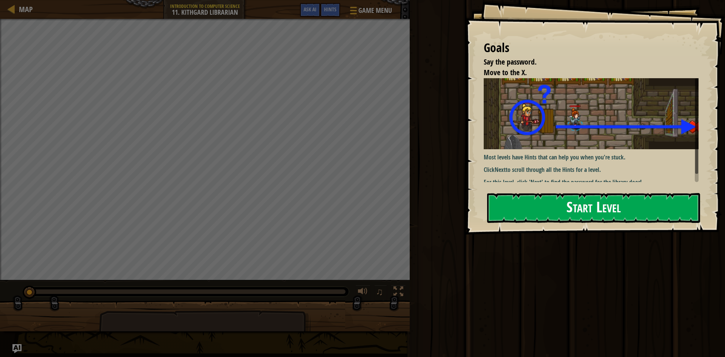
click at [560, 193] on button "Start Level" at bounding box center [593, 208] width 213 height 30
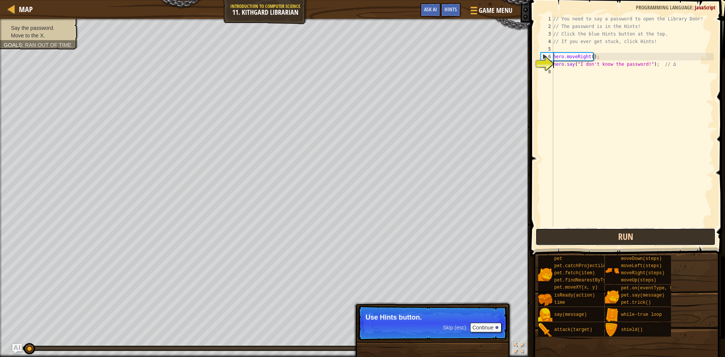
click at [661, 237] on button "Run" at bounding box center [625, 236] width 180 height 17
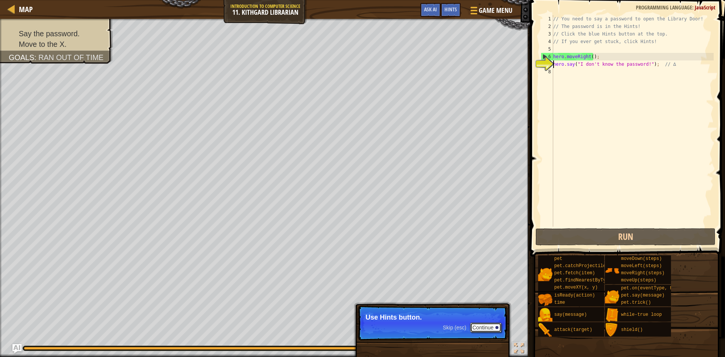
click at [481, 325] on button "Continue" at bounding box center [485, 327] width 31 height 10
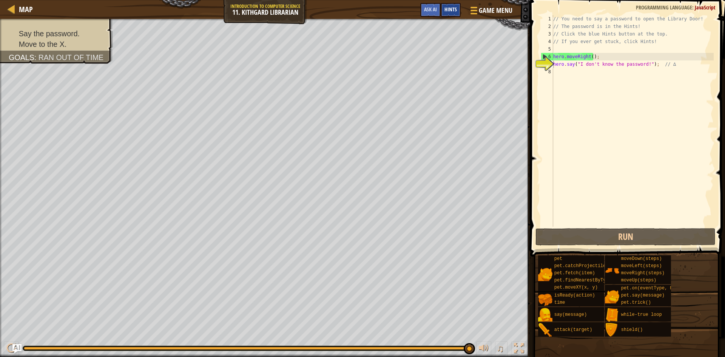
click at [449, 9] on span "Hints" at bounding box center [450, 9] width 12 height 7
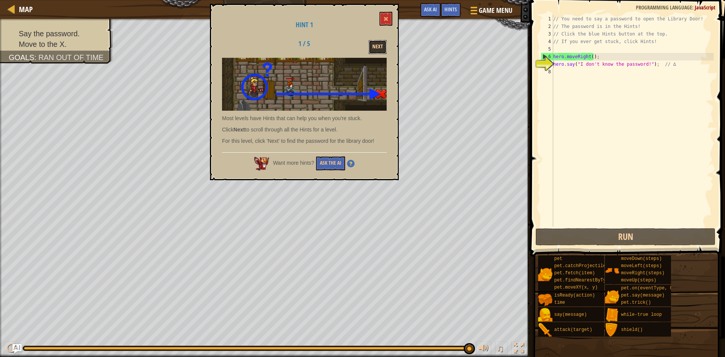
click at [381, 45] on button "Next" at bounding box center [377, 47] width 18 height 14
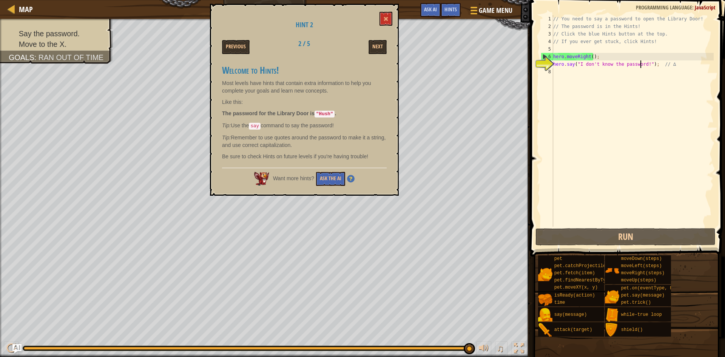
click at [641, 66] on div "// You need to say a password to open the Library Door! // The password is in t…" at bounding box center [633, 128] width 162 height 227
click at [643, 69] on div "// You need to say a password to open the Library Door! // The password is in t…" at bounding box center [633, 128] width 162 height 227
click at [644, 62] on div "// You need to say a password to open the Library Door! // The password is in t…" at bounding box center [633, 128] width 162 height 227
click at [643, 63] on div "// You need to say a password to open the Library Door! // The password is in t…" at bounding box center [633, 128] width 162 height 227
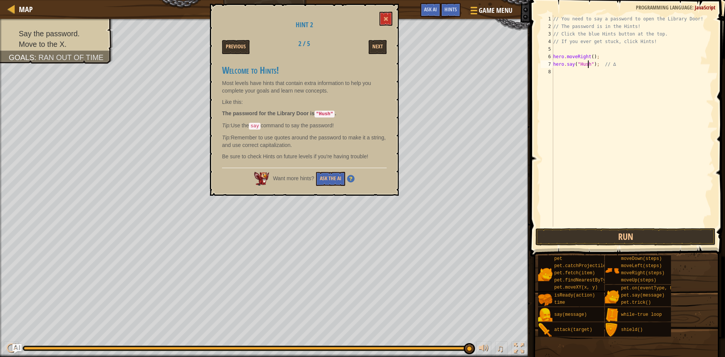
scroll to position [3, 3]
click at [589, 234] on button "Run" at bounding box center [625, 236] width 180 height 17
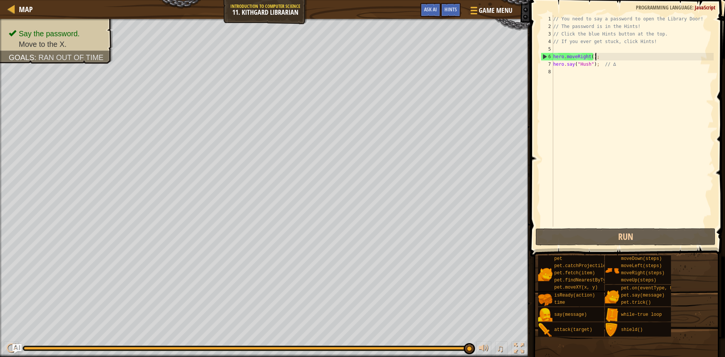
click at [604, 56] on div "// You need to say a password to open the Library Door! // The password is in t…" at bounding box center [633, 128] width 162 height 227
type textarea "hero.moveRight();"
drag, startPoint x: 603, startPoint y: 57, endPoint x: 552, endPoint y: 57, distance: 50.6
click at [552, 57] on div "hero.moveRight(); 1 2 3 4 5 6 7 8 // You need to say a password to open the Lib…" at bounding box center [626, 120] width 174 height 211
click at [577, 73] on div "// You need to say a password to open the Library Door! // The password is in t…" at bounding box center [633, 128] width 162 height 227
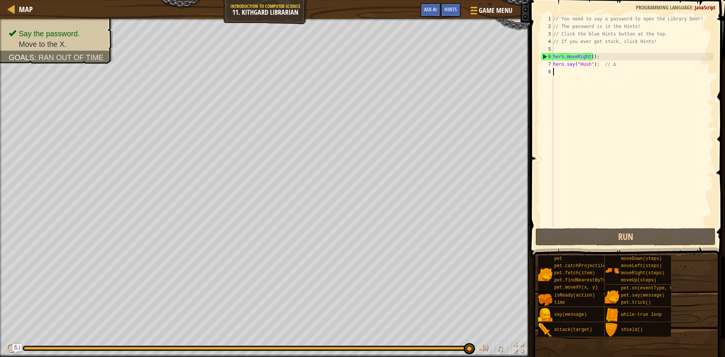
scroll to position [3, 0]
paste textarea "hero.moveRight();"
type textarea "hero.moveRight();"
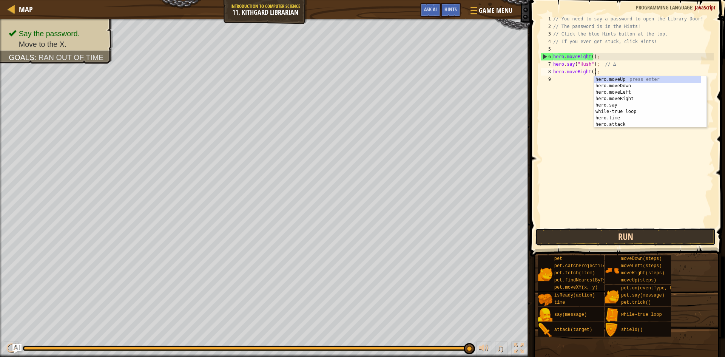
click at [621, 237] on button "Run" at bounding box center [625, 236] width 180 height 17
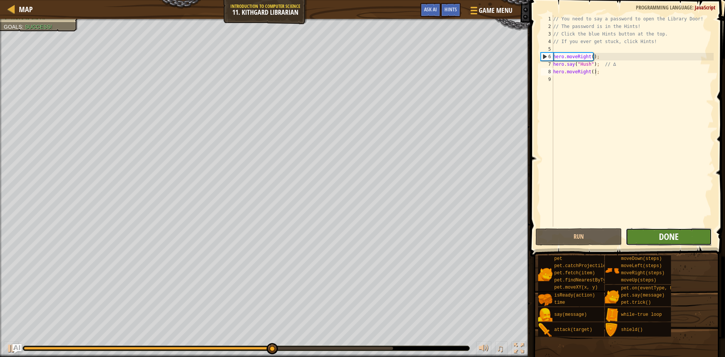
click at [672, 240] on span "Done" at bounding box center [669, 236] width 20 height 12
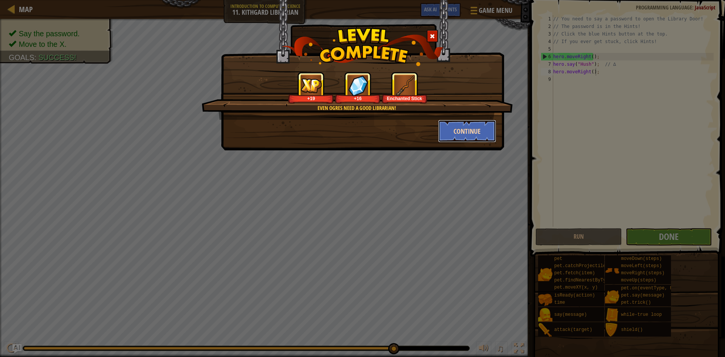
click at [471, 133] on button "Continue" at bounding box center [467, 131] width 59 height 23
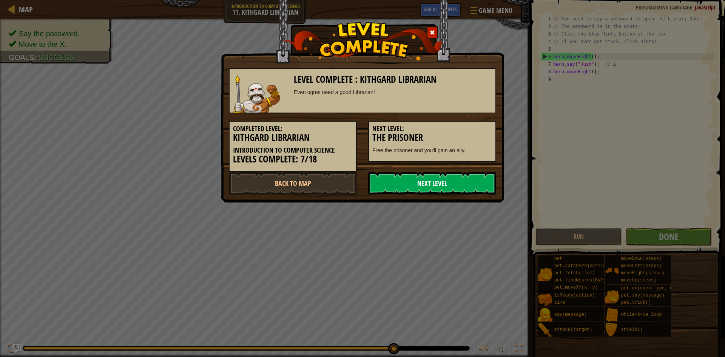
click at [448, 177] on link "Next Level" at bounding box center [432, 183] width 128 height 23
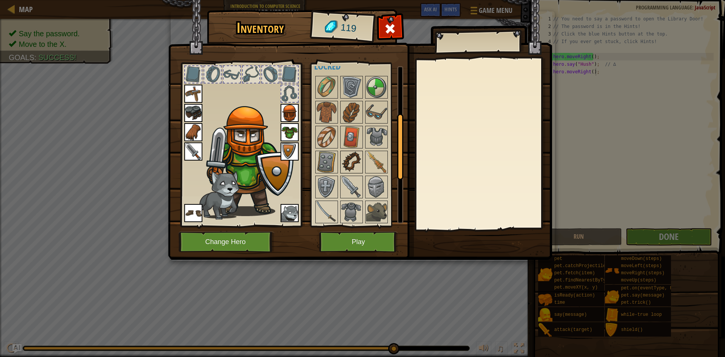
scroll to position [74, 0]
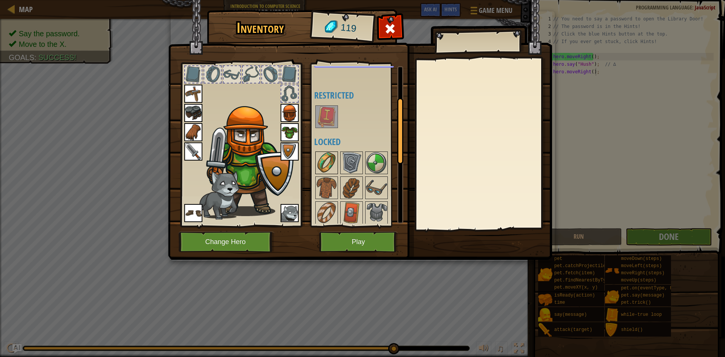
click at [324, 161] on img at bounding box center [326, 162] width 21 height 21
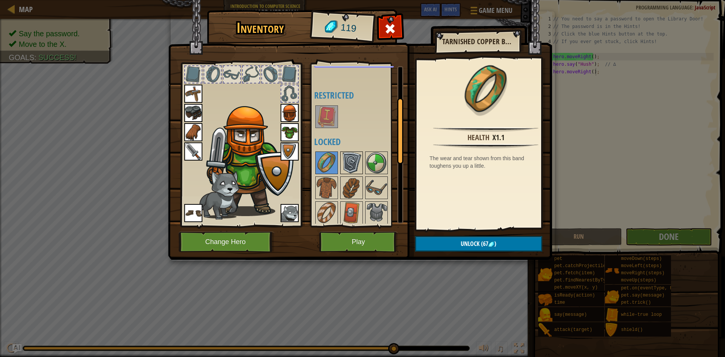
click at [352, 158] on img at bounding box center [351, 162] width 21 height 21
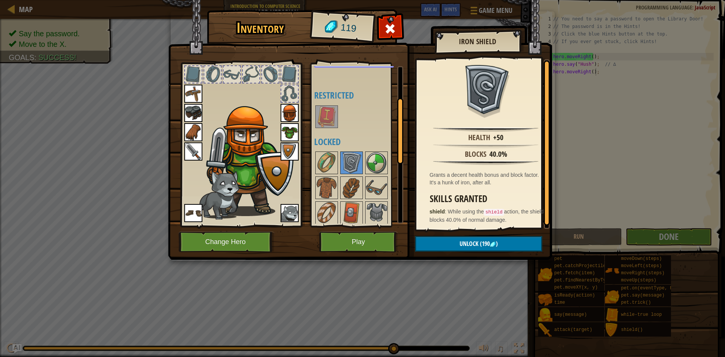
click at [290, 159] on img at bounding box center [290, 151] width 18 height 18
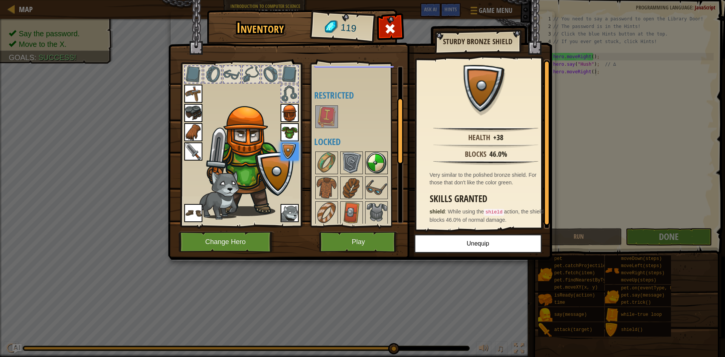
click at [368, 161] on img at bounding box center [376, 162] width 21 height 21
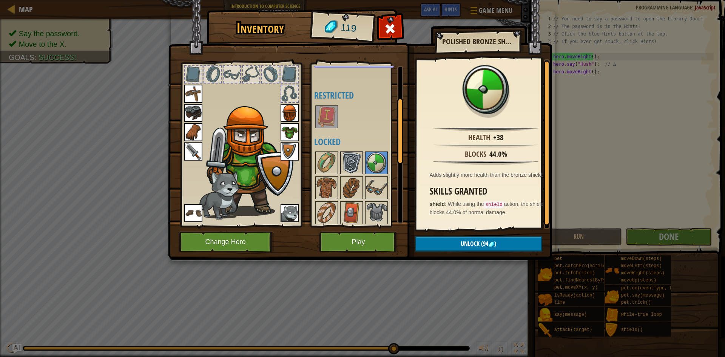
click at [342, 157] on img at bounding box center [351, 162] width 21 height 21
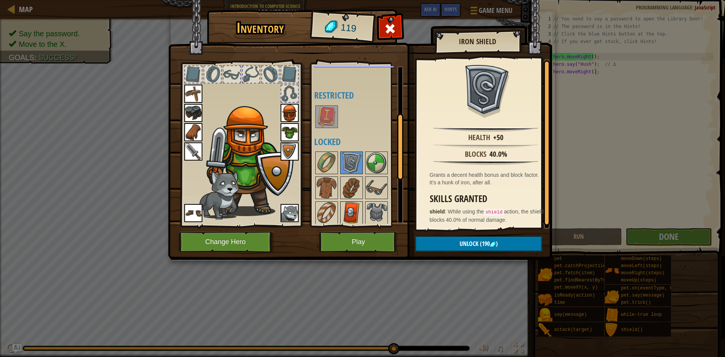
scroll to position [112, 0]
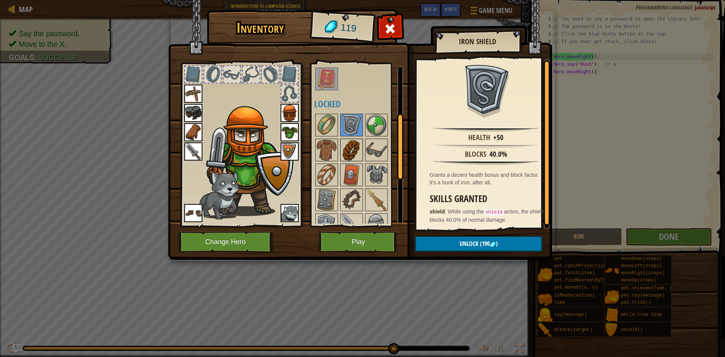
click at [352, 153] on img at bounding box center [351, 149] width 21 height 21
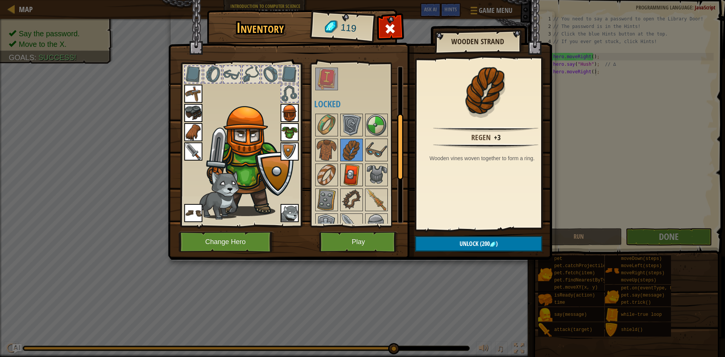
click at [362, 179] on div at bounding box center [351, 174] width 23 height 23
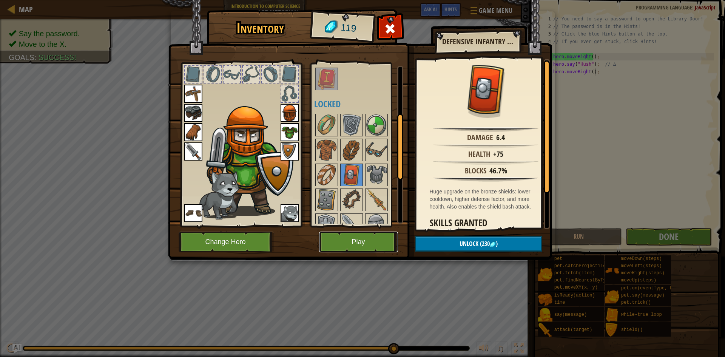
click at [343, 242] on button "Play" at bounding box center [358, 241] width 79 height 21
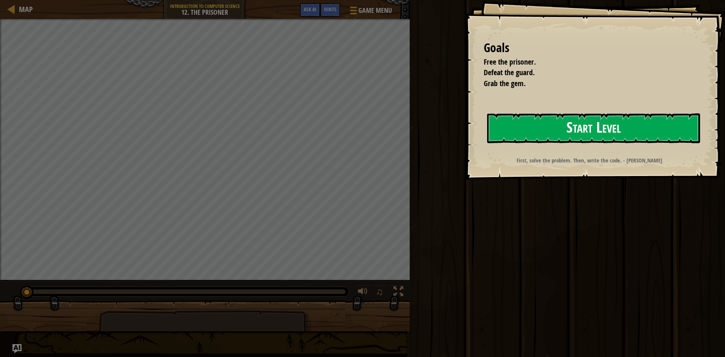
click at [626, 118] on button "Start Level" at bounding box center [593, 128] width 213 height 30
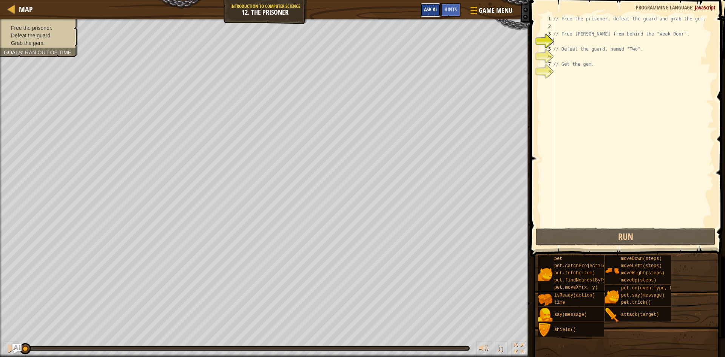
click at [435, 87] on div "Map Introduction to Computer Science 12. The Prisoner Game Menu Done Hints Ask …" at bounding box center [362, 178] width 725 height 357
